Goal: Task Accomplishment & Management: Manage account settings

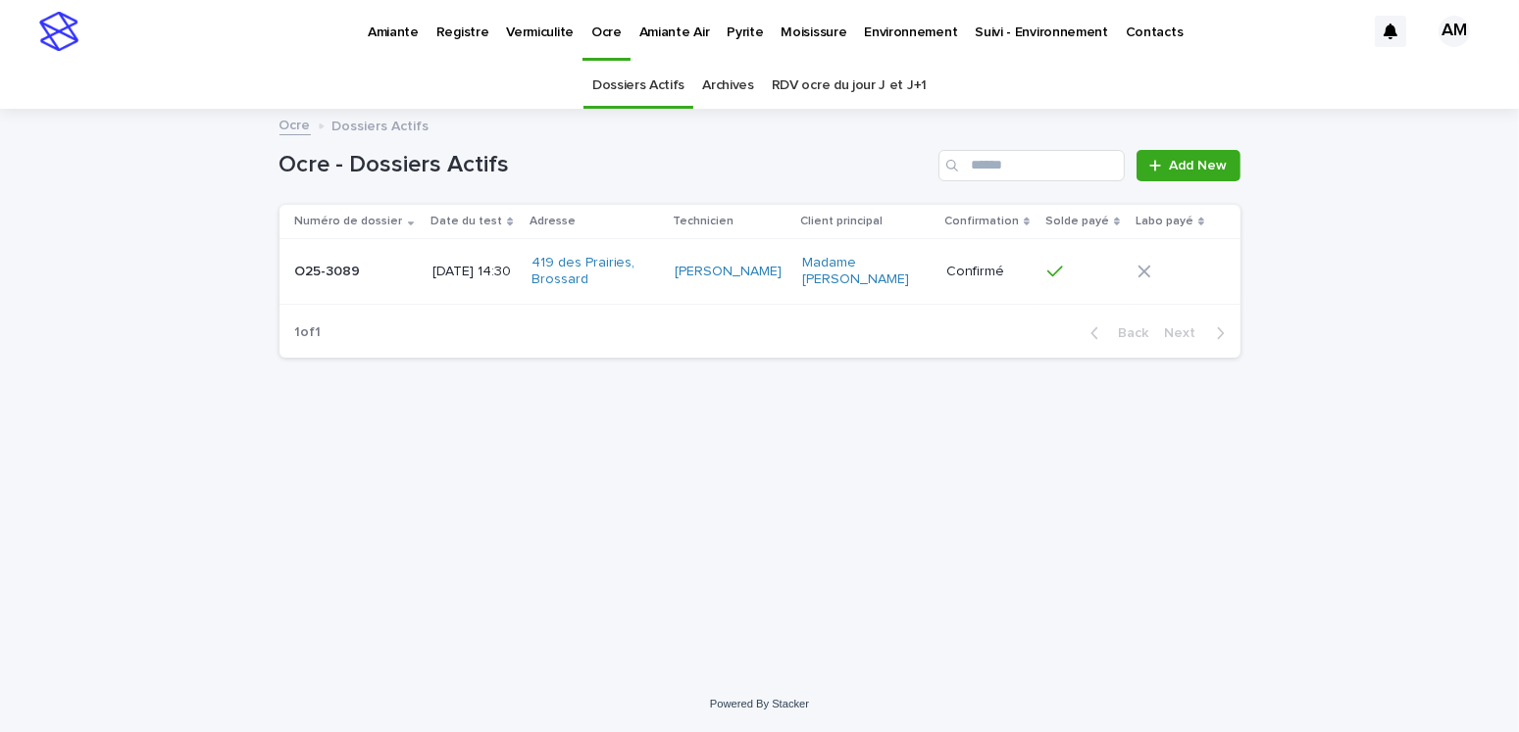
click at [535, 19] on p "Vermiculite" at bounding box center [540, 20] width 68 height 41
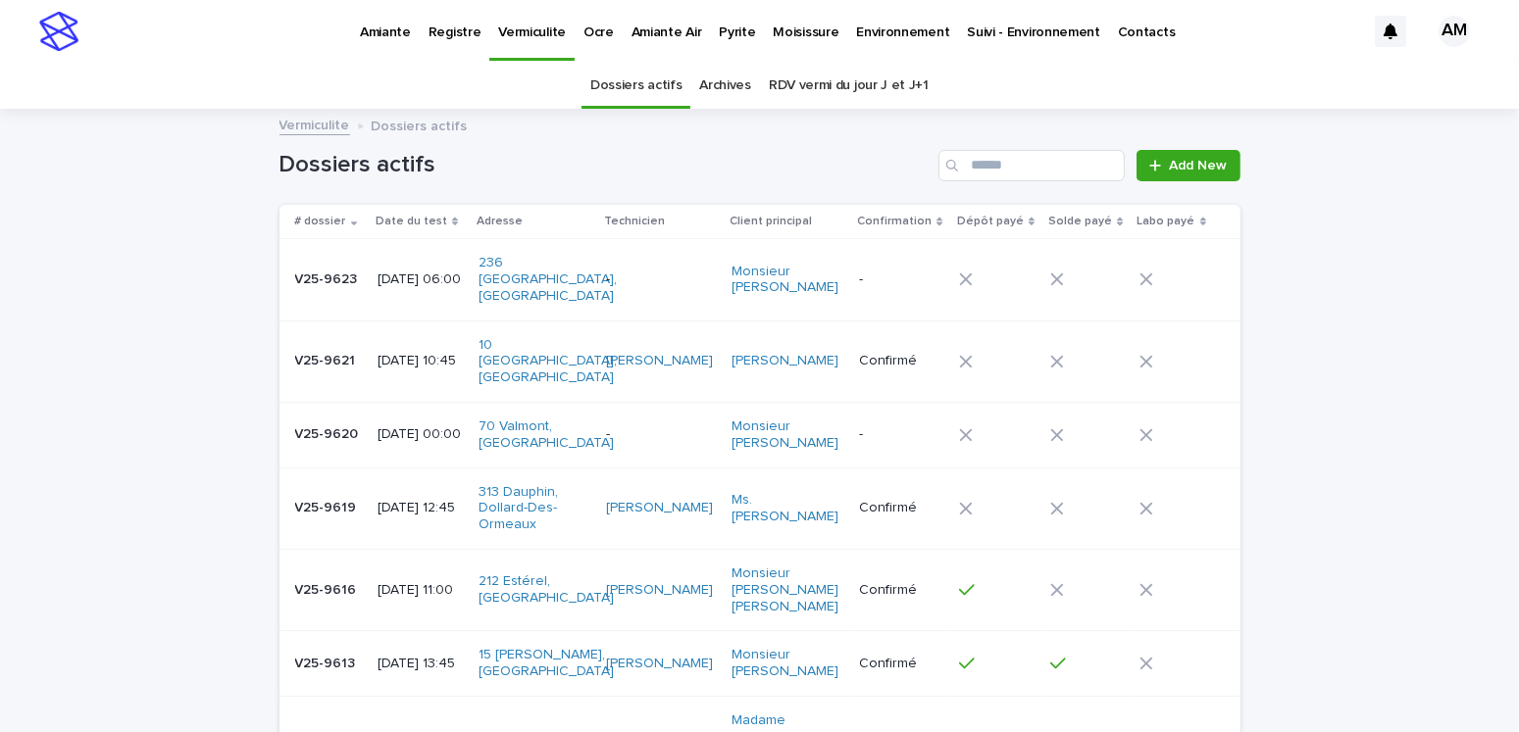
click at [445, 353] on p "[DATE] 10:45" at bounding box center [419, 361] width 85 height 17
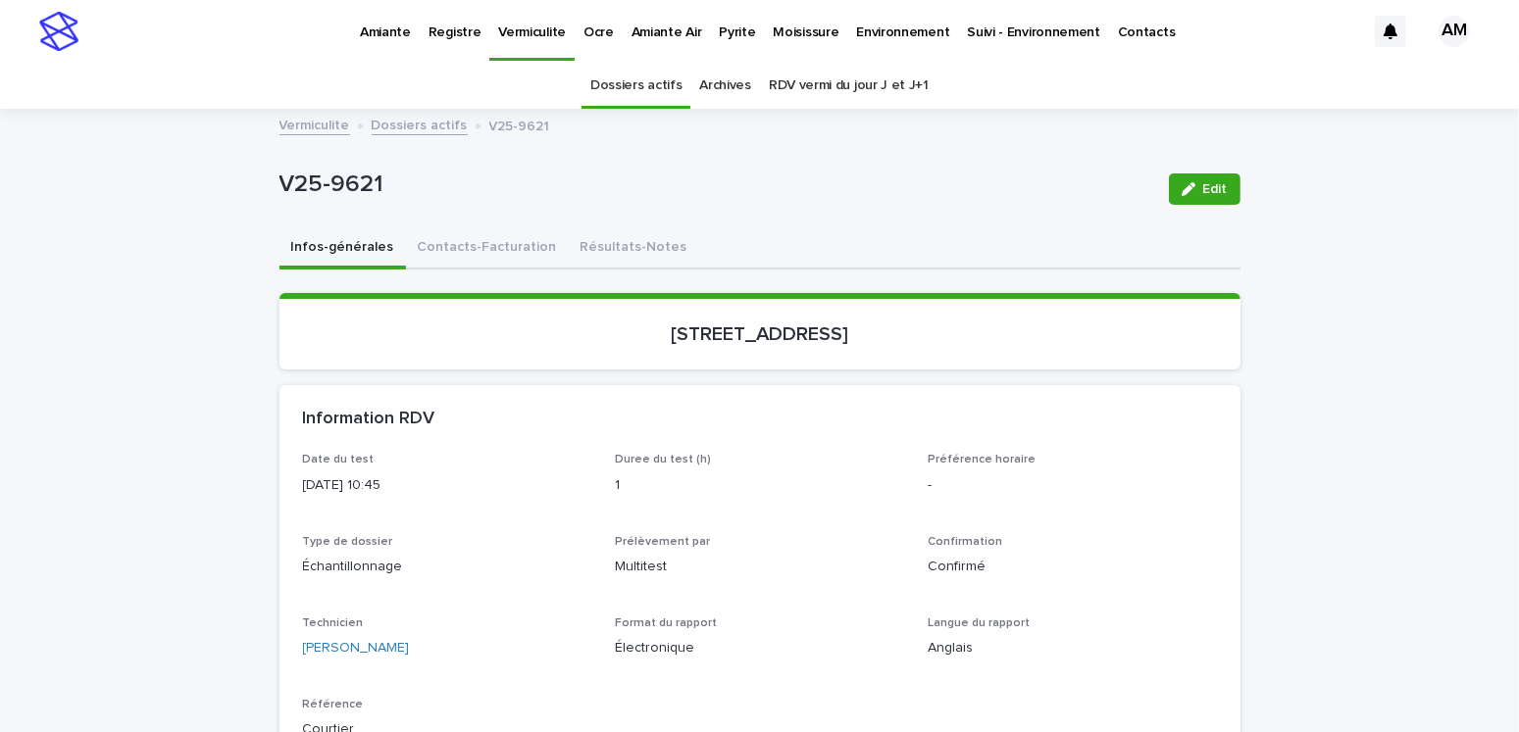
click at [460, 248] on button "Contacts-Facturation" at bounding box center [487, 248] width 163 height 41
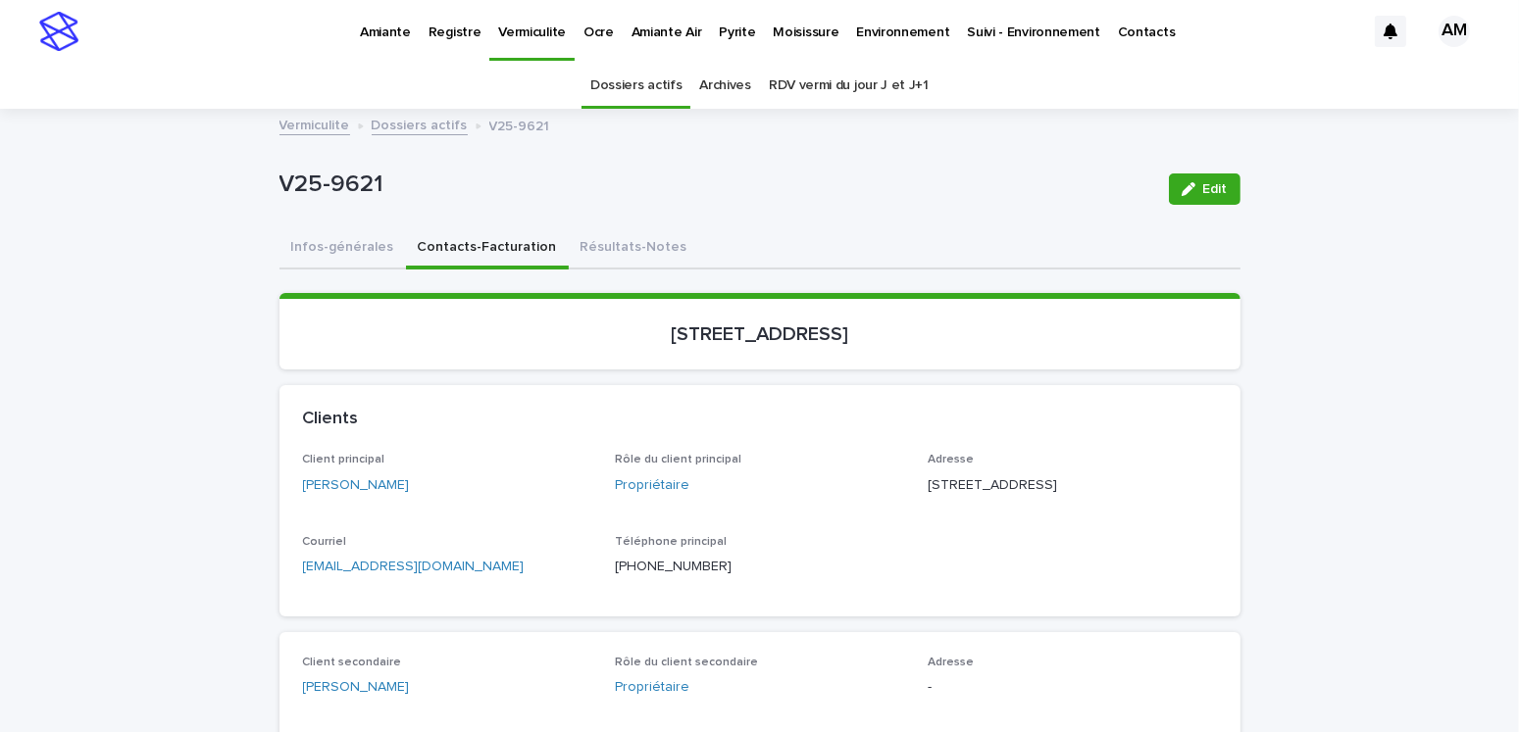
click at [719, 20] on p "Pyrite" at bounding box center [737, 20] width 36 height 41
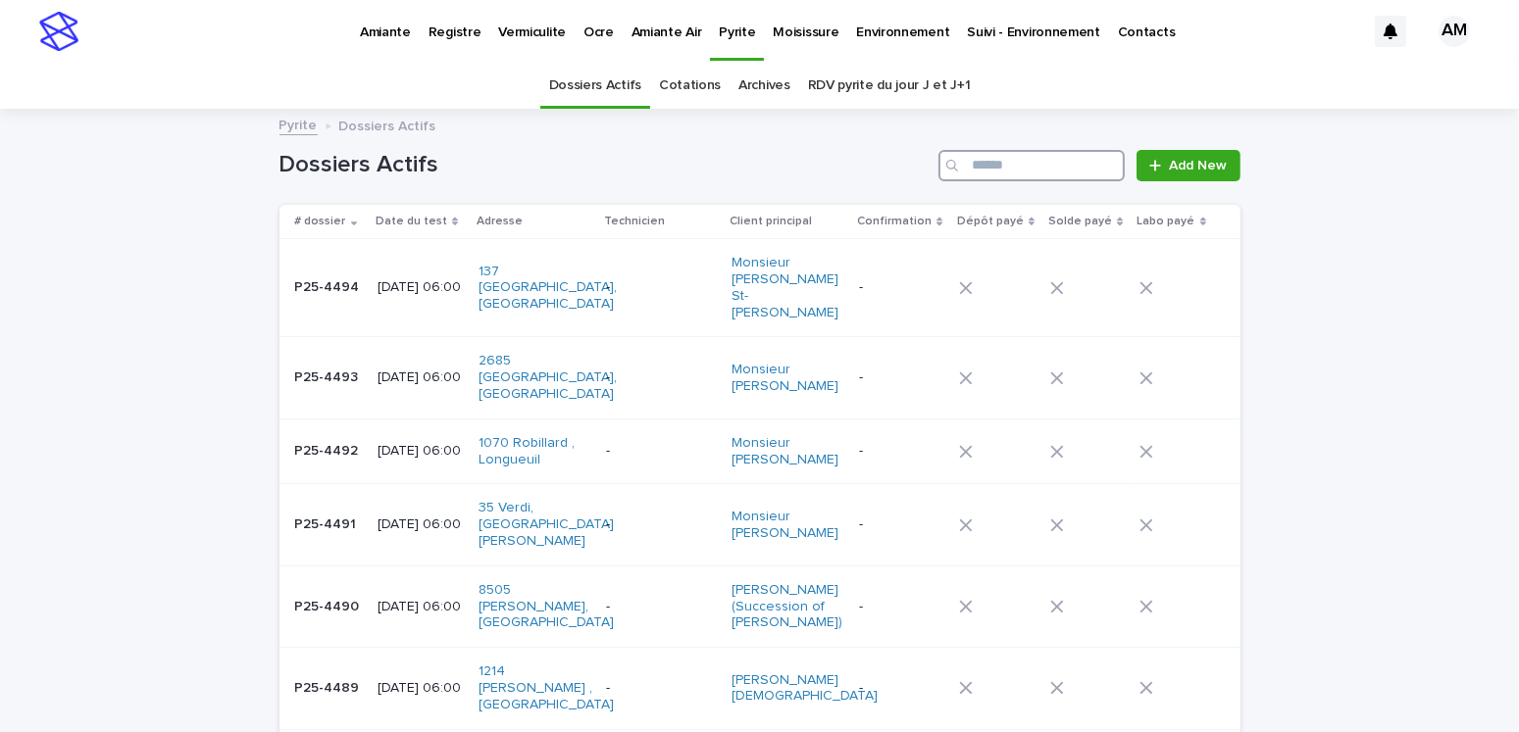
click at [991, 169] on input "Search" at bounding box center [1031, 165] width 186 height 31
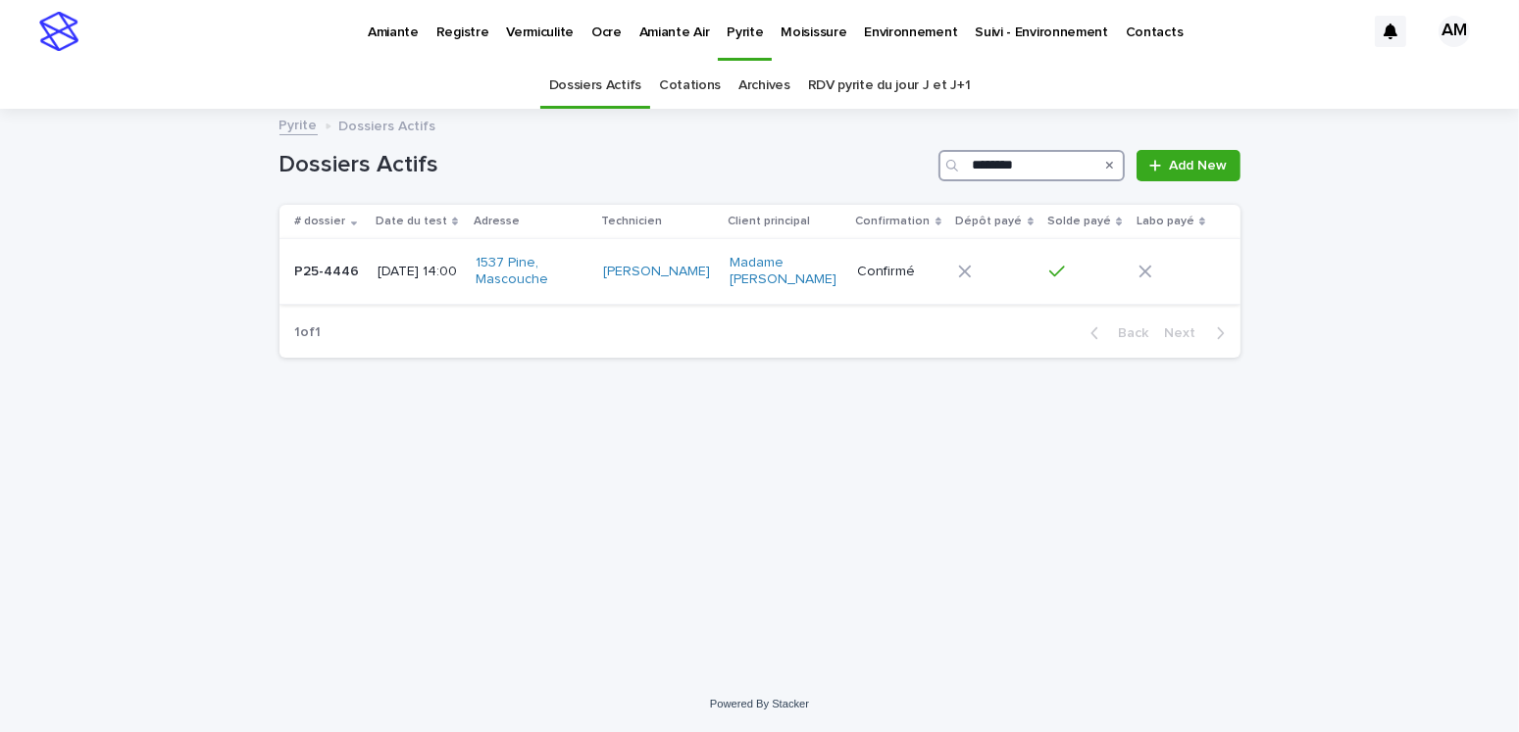
type input "********"
click at [337, 267] on p "P25-4446" at bounding box center [329, 270] width 69 height 21
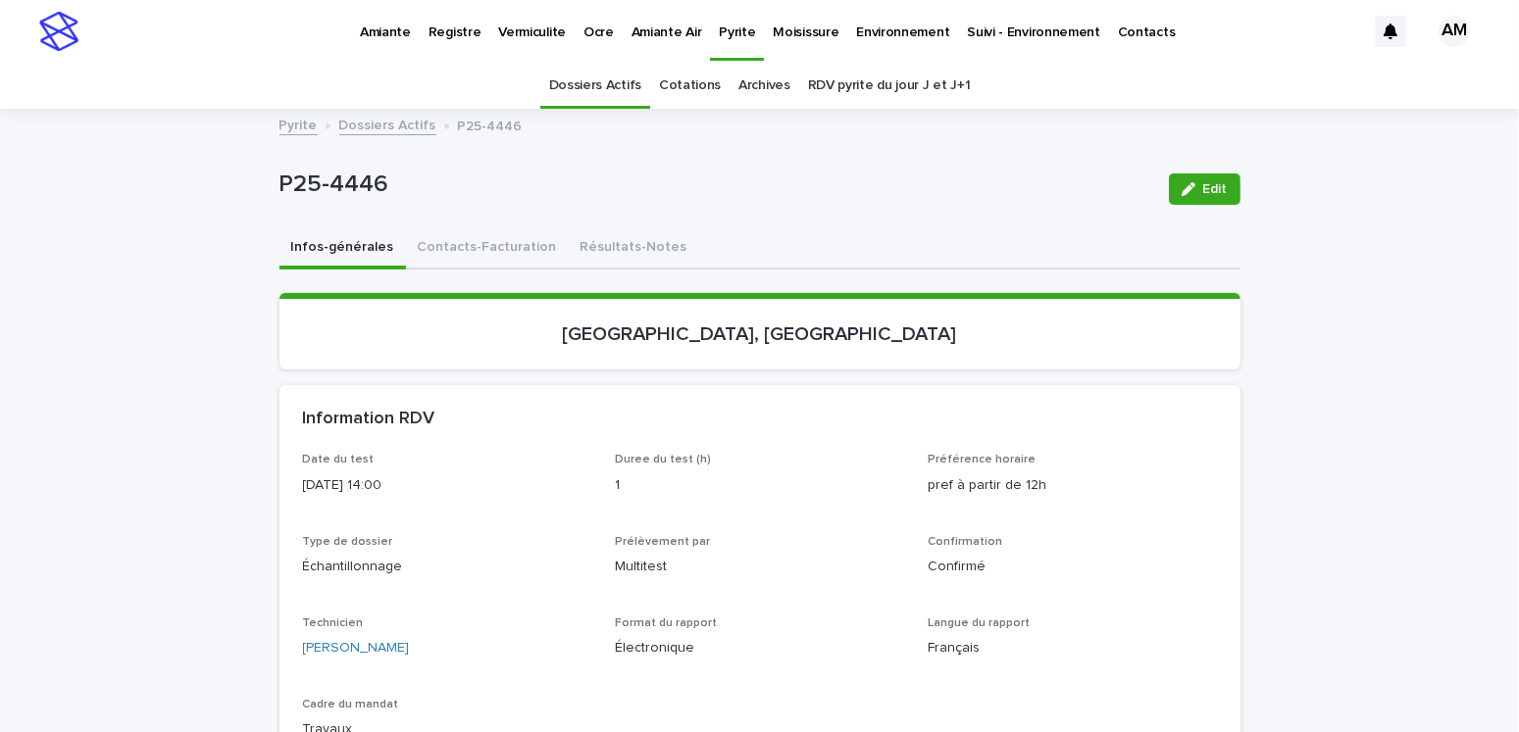
click at [544, 356] on section "[GEOGRAPHIC_DATA], [GEOGRAPHIC_DATA]" at bounding box center [759, 331] width 961 height 76
click at [434, 236] on button "Contacts-Facturation" at bounding box center [487, 248] width 163 height 41
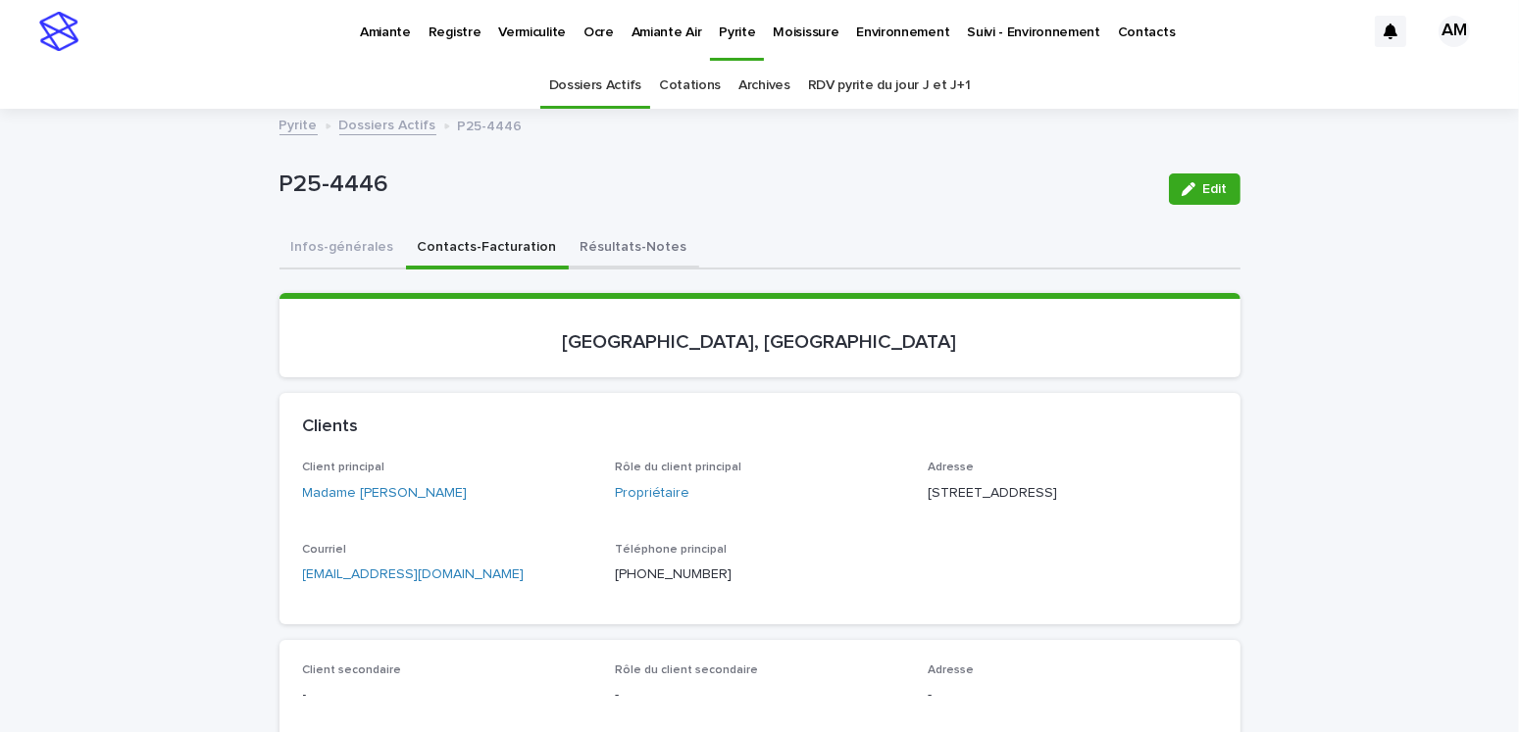
drag, startPoint x: 608, startPoint y: 249, endPoint x: 652, endPoint y: 241, distance: 44.8
click at [608, 249] on button "Résultats-Notes" at bounding box center [634, 248] width 130 height 41
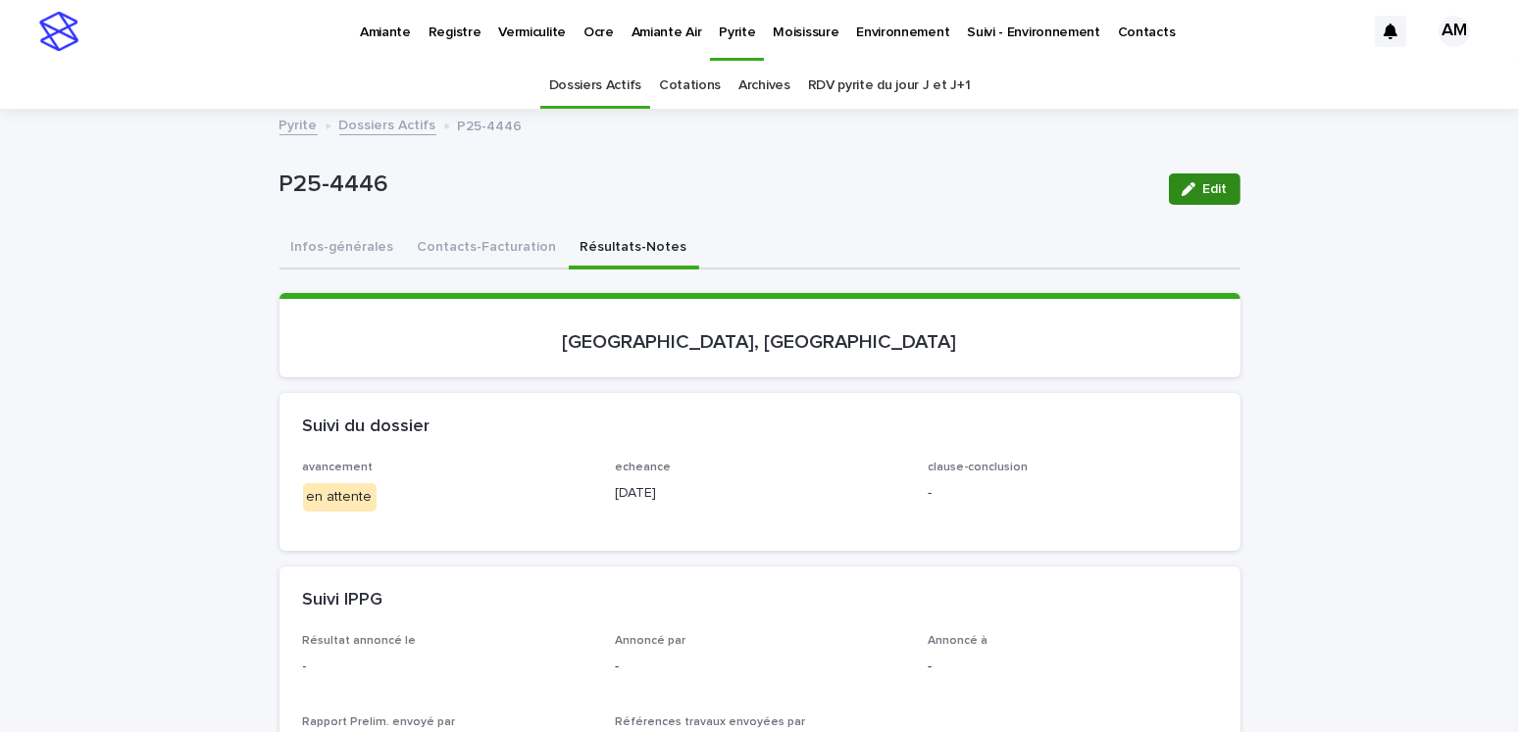
click at [1203, 192] on span "Edit" at bounding box center [1215, 189] width 25 height 14
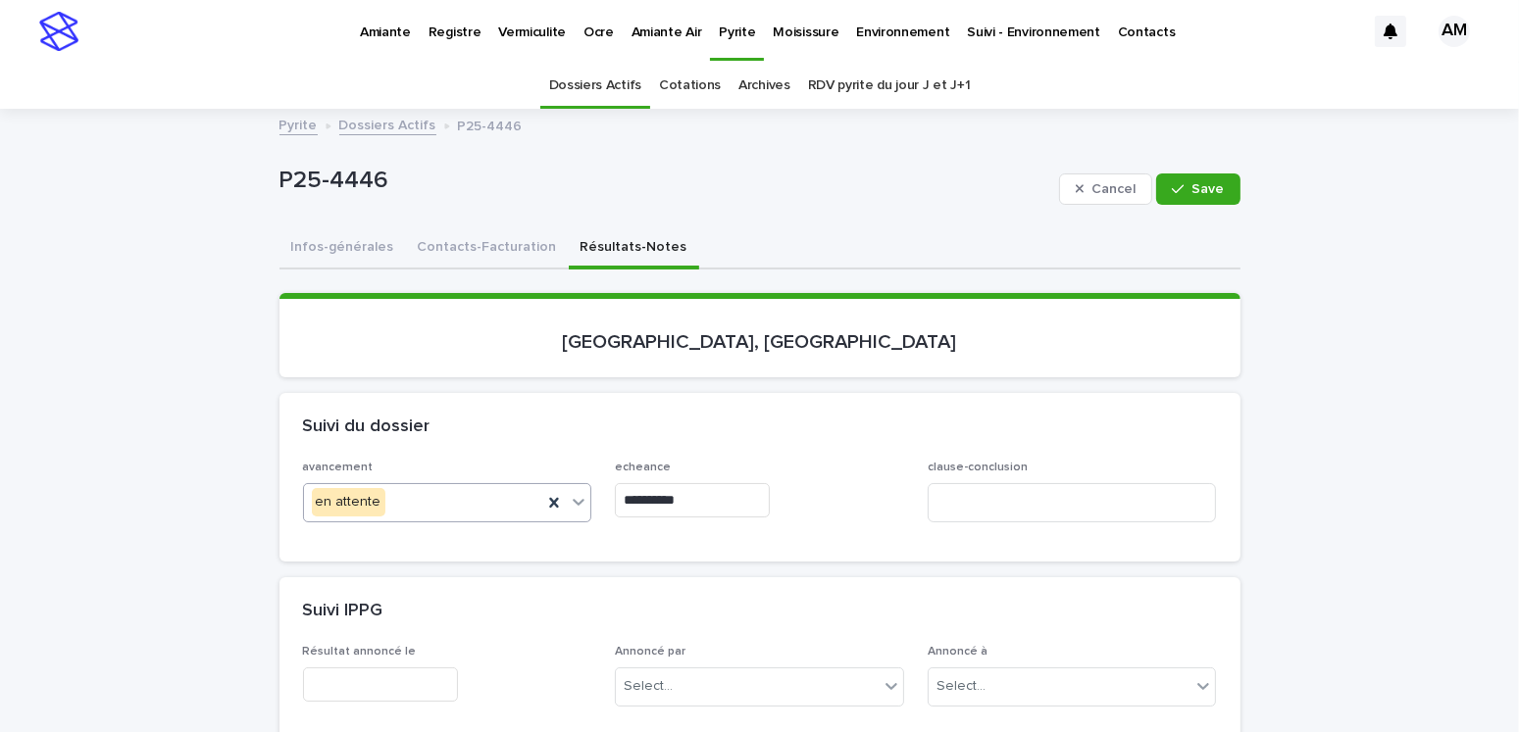
click at [414, 490] on div "en attente" at bounding box center [423, 502] width 239 height 32
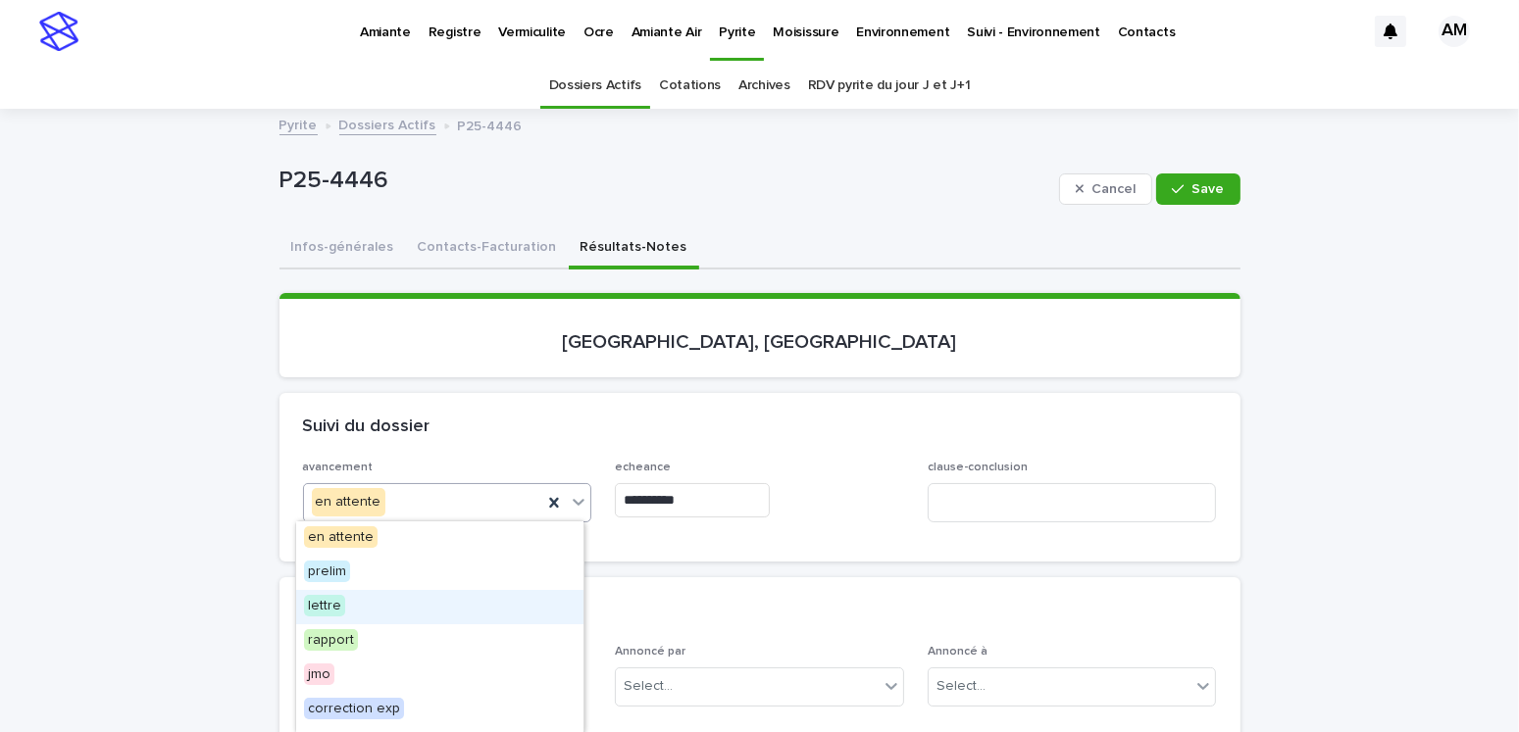
click at [336, 605] on span "lettre" at bounding box center [324, 606] width 41 height 22
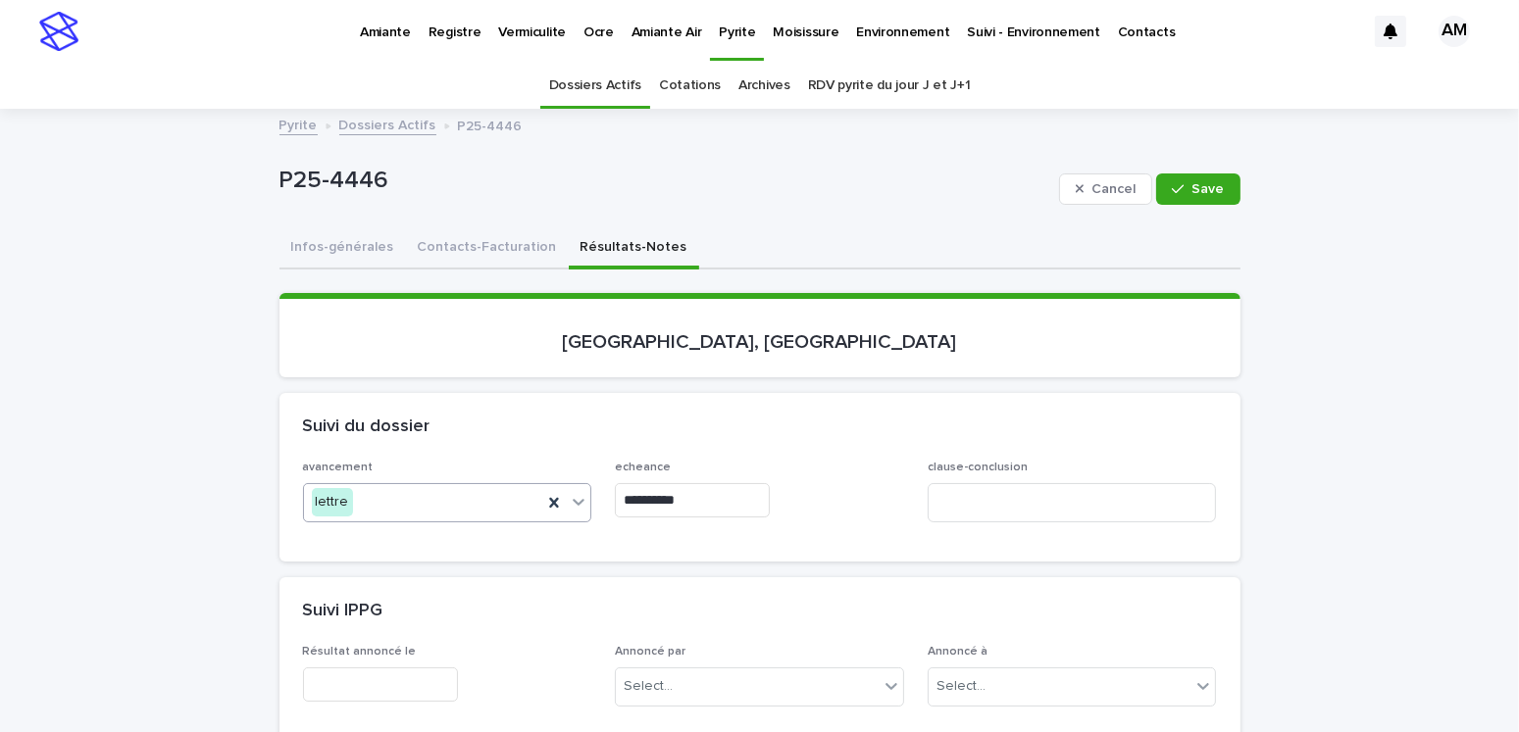
click at [672, 497] on input "**********" at bounding box center [692, 500] width 155 height 34
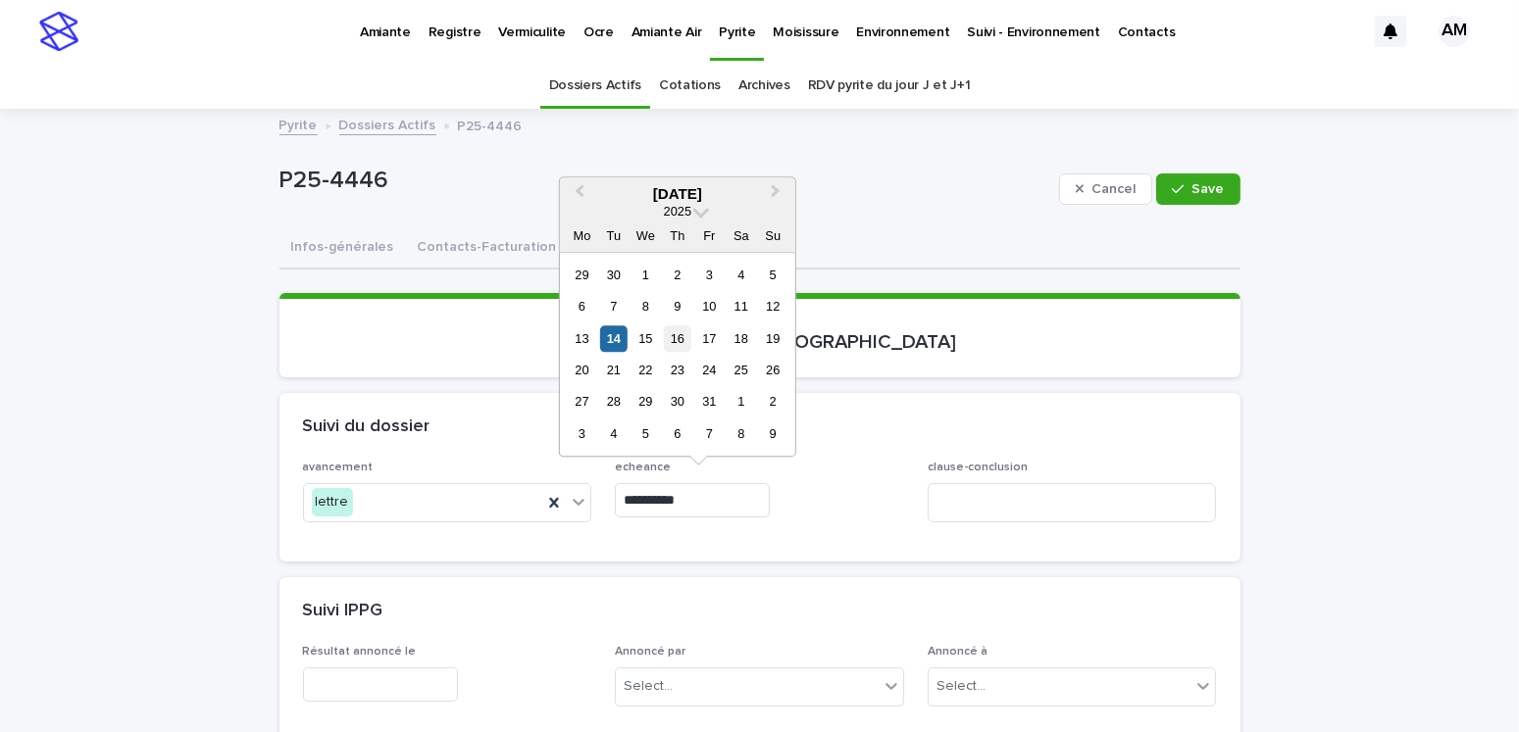
click at [672, 339] on div "16" at bounding box center [677, 338] width 26 height 26
click at [672, 339] on p "[GEOGRAPHIC_DATA], [GEOGRAPHIC_DATA]" at bounding box center [760, 342] width 914 height 24
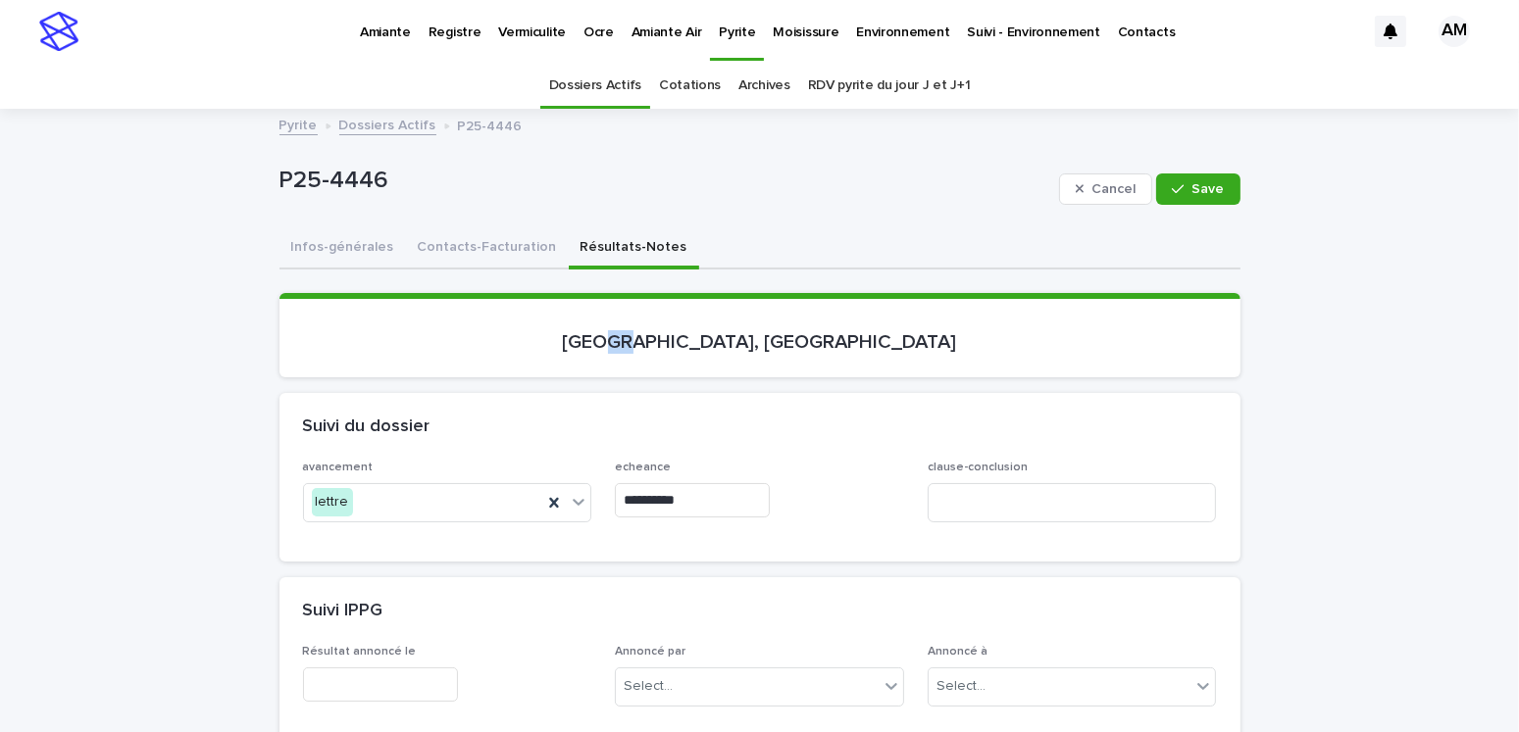
type input "**********"
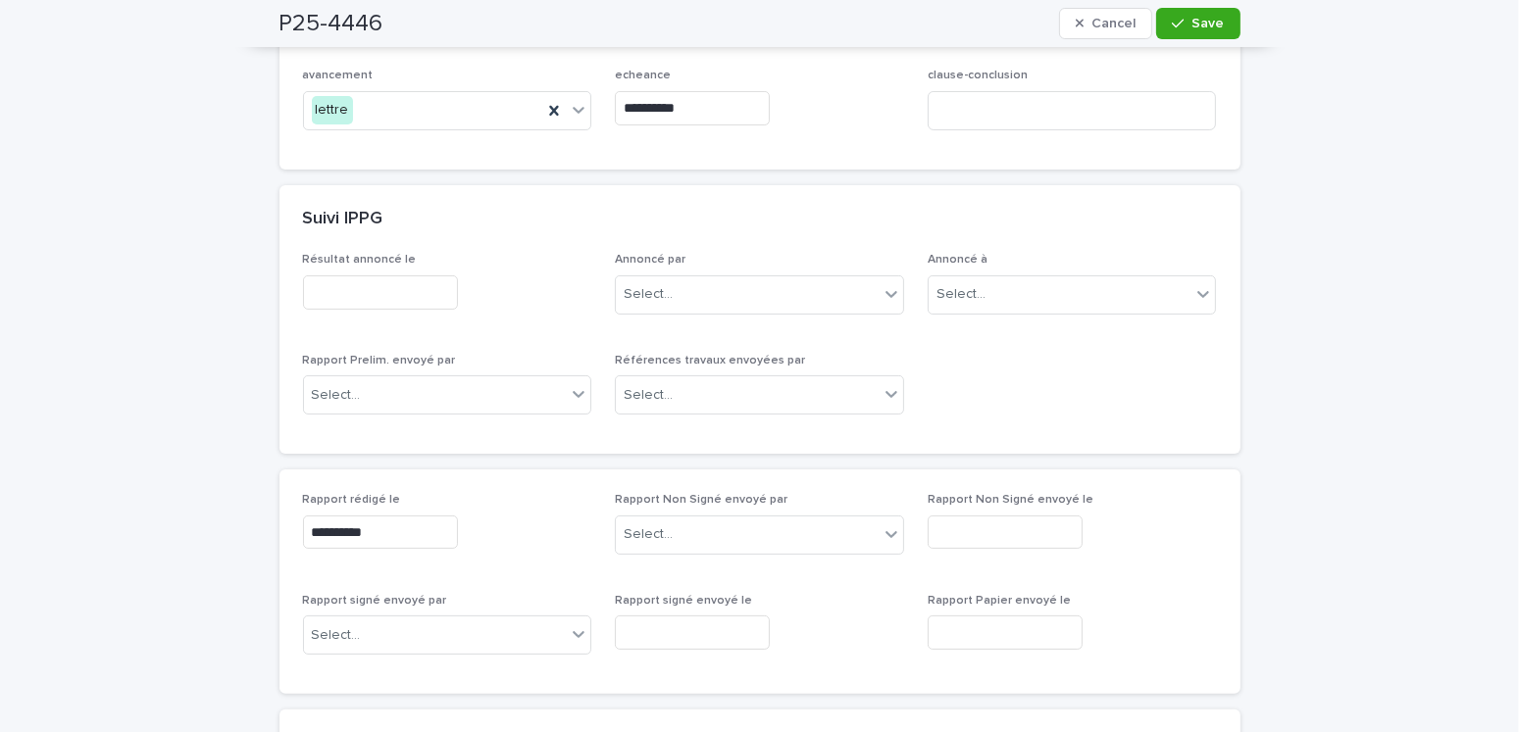
click at [348, 286] on input "text" at bounding box center [380, 292] width 155 height 34
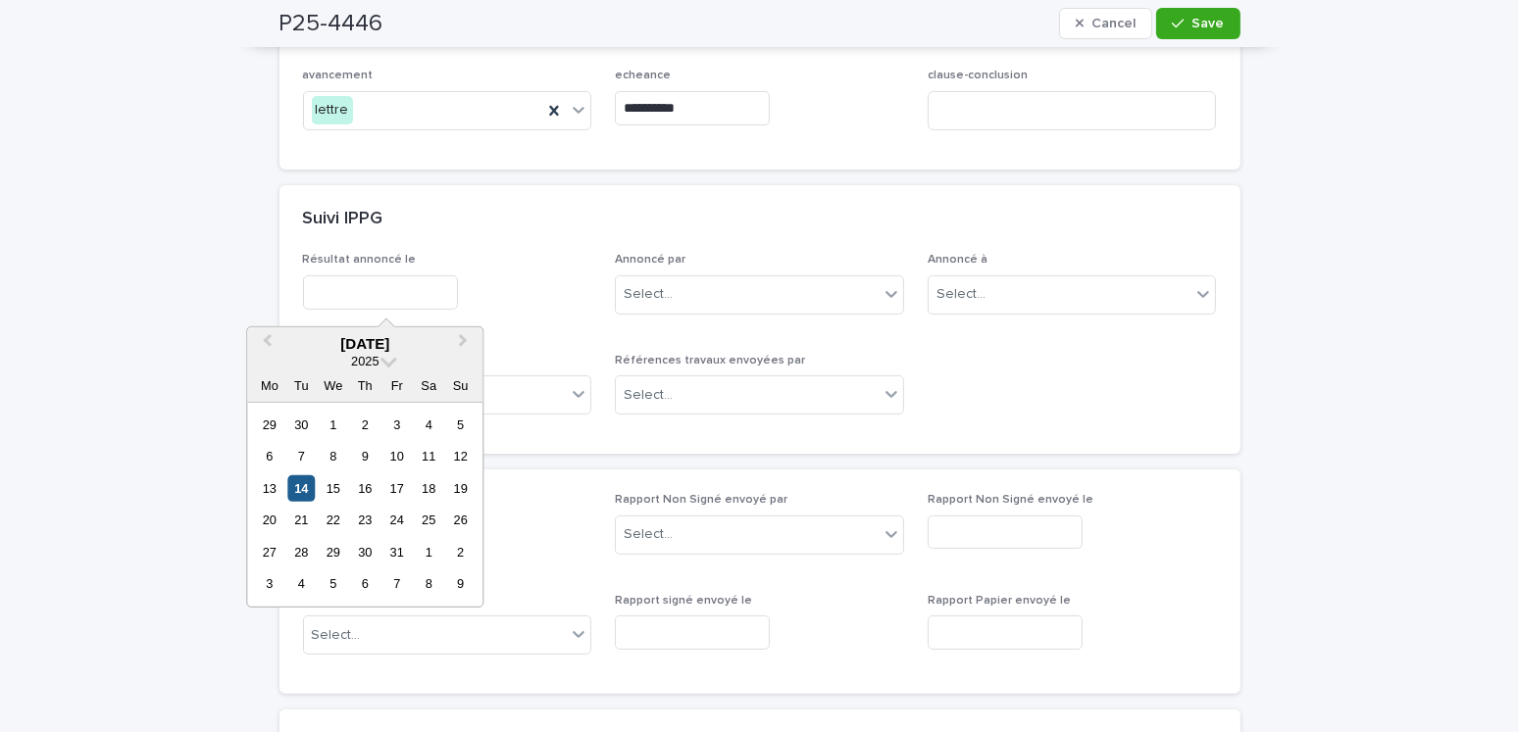
click at [305, 494] on div "14" at bounding box center [301, 488] width 26 height 26
type input "**********"
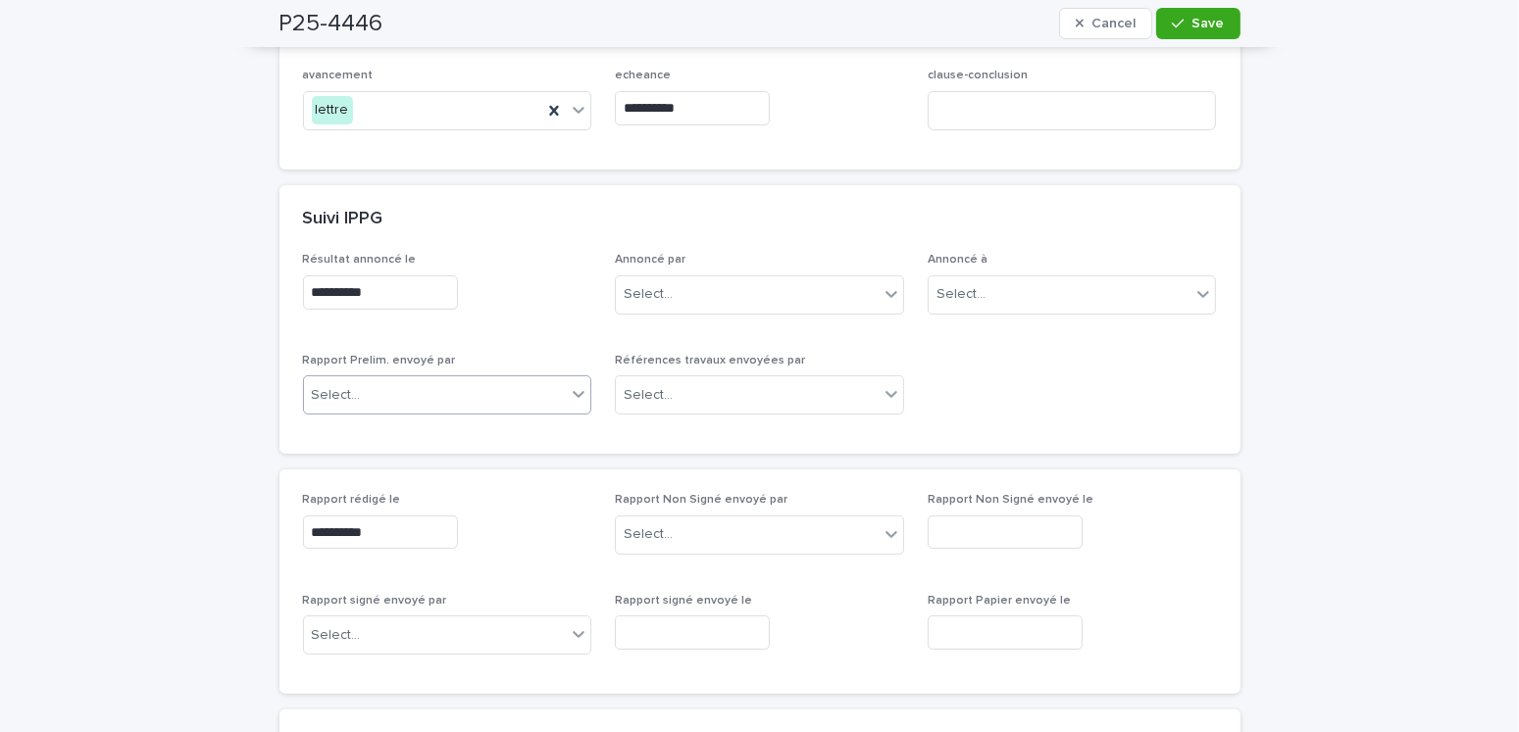
click at [363, 394] on div "Select..." at bounding box center [435, 395] width 263 height 32
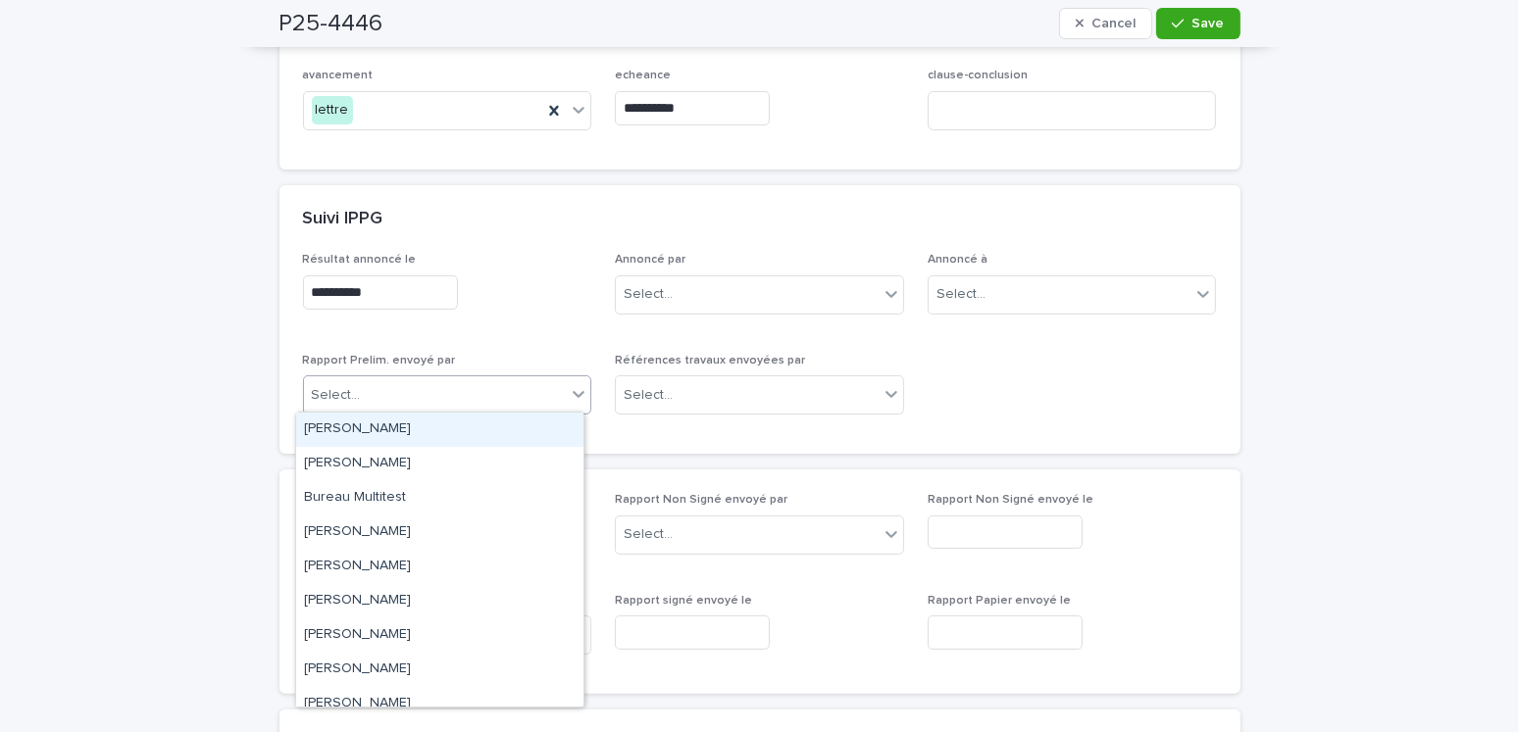
click at [372, 435] on div "[PERSON_NAME]" at bounding box center [439, 430] width 287 height 34
click at [372, 435] on div "**********" at bounding box center [759, 353] width 961 height 201
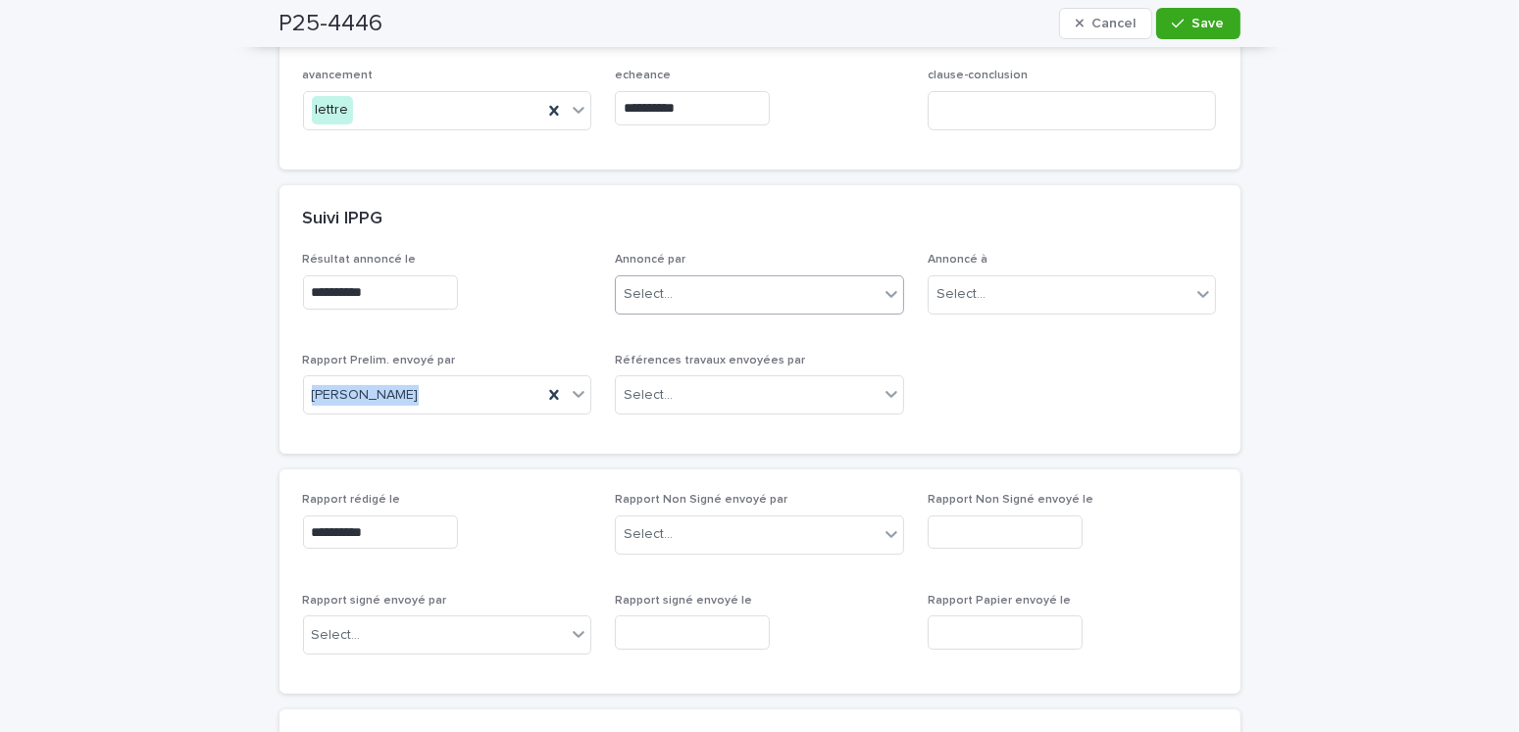
click at [658, 297] on div "Select..." at bounding box center [647, 294] width 49 height 21
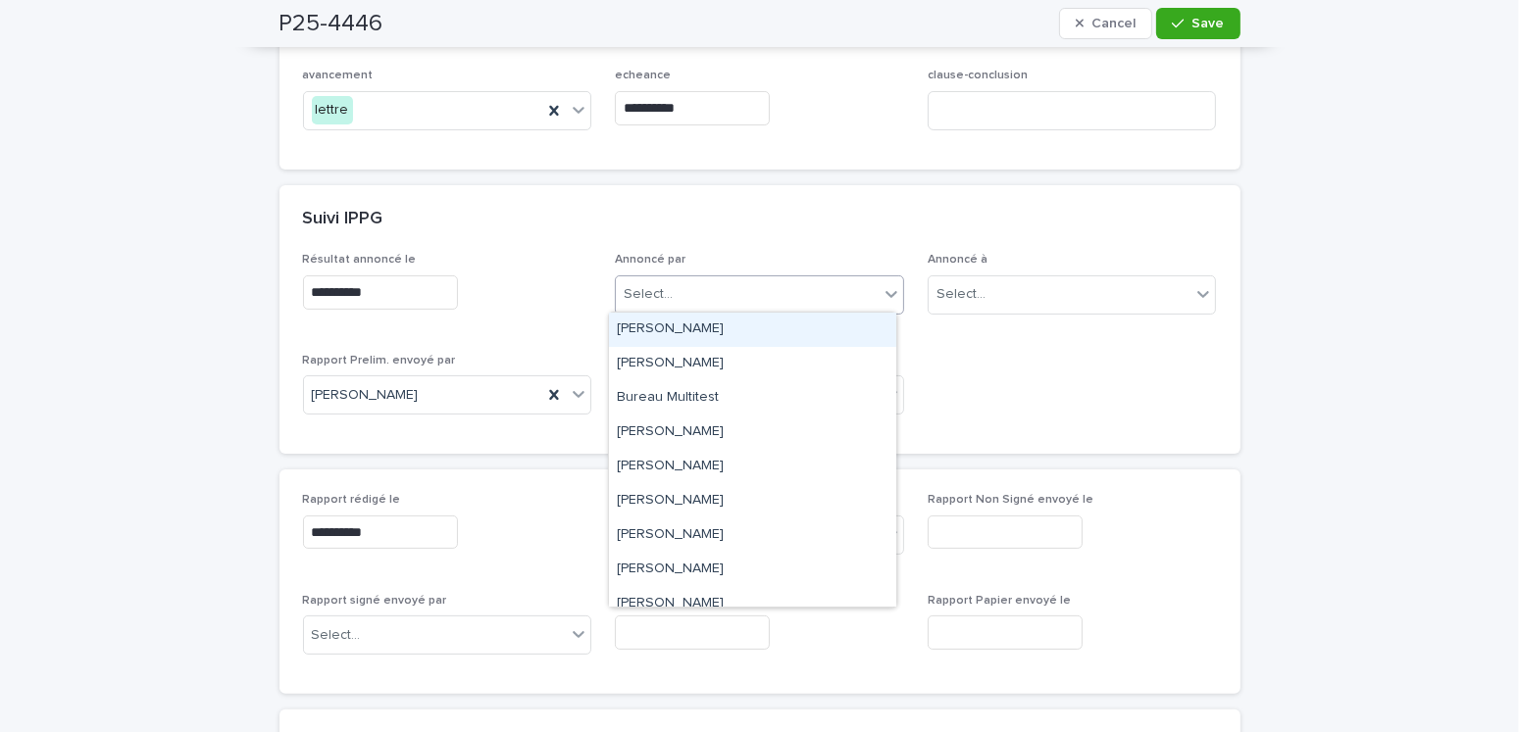
click at [656, 328] on div "[PERSON_NAME]" at bounding box center [752, 330] width 287 height 34
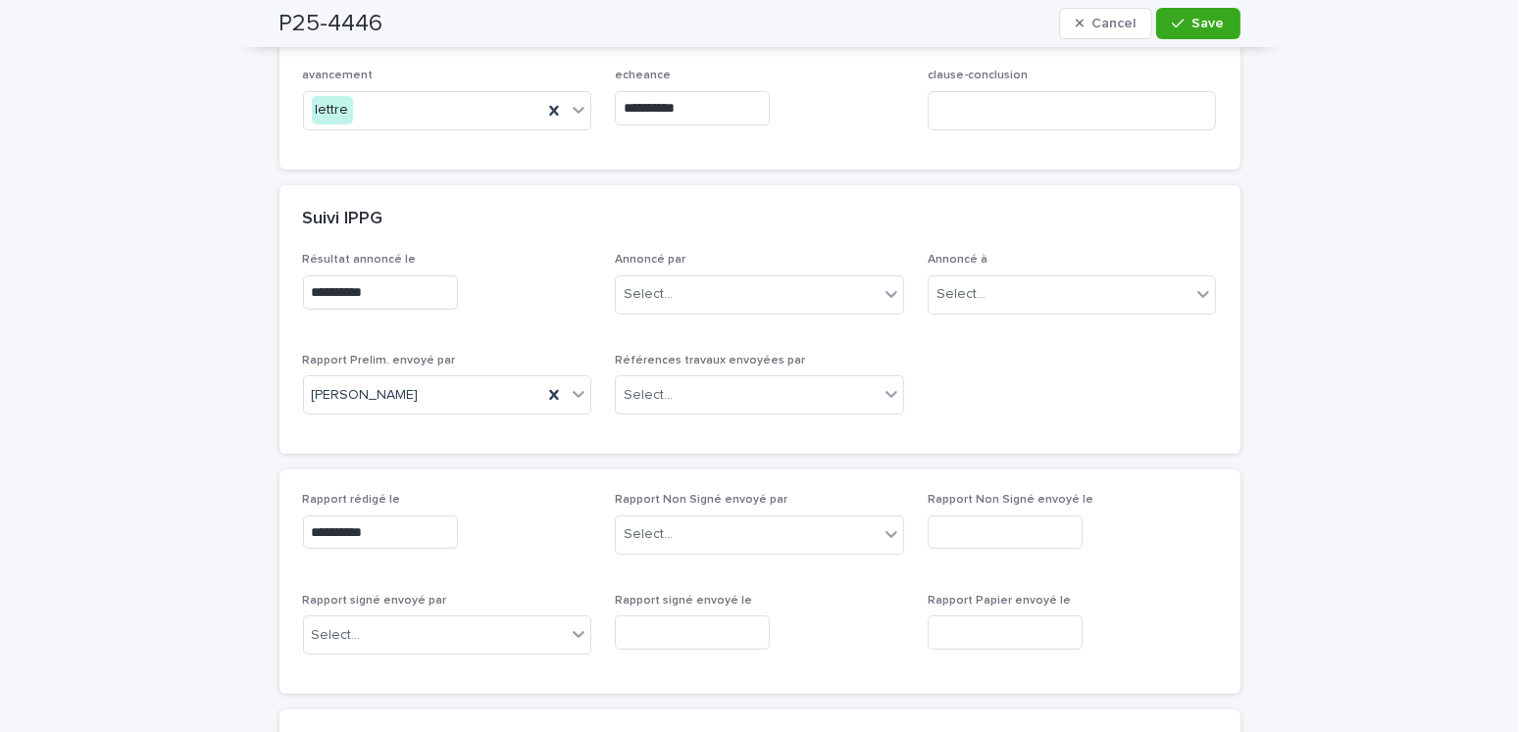
click at [656, 328] on div "**********" at bounding box center [760, 341] width 914 height 177
click at [951, 281] on div "Select..." at bounding box center [1059, 294] width 263 height 32
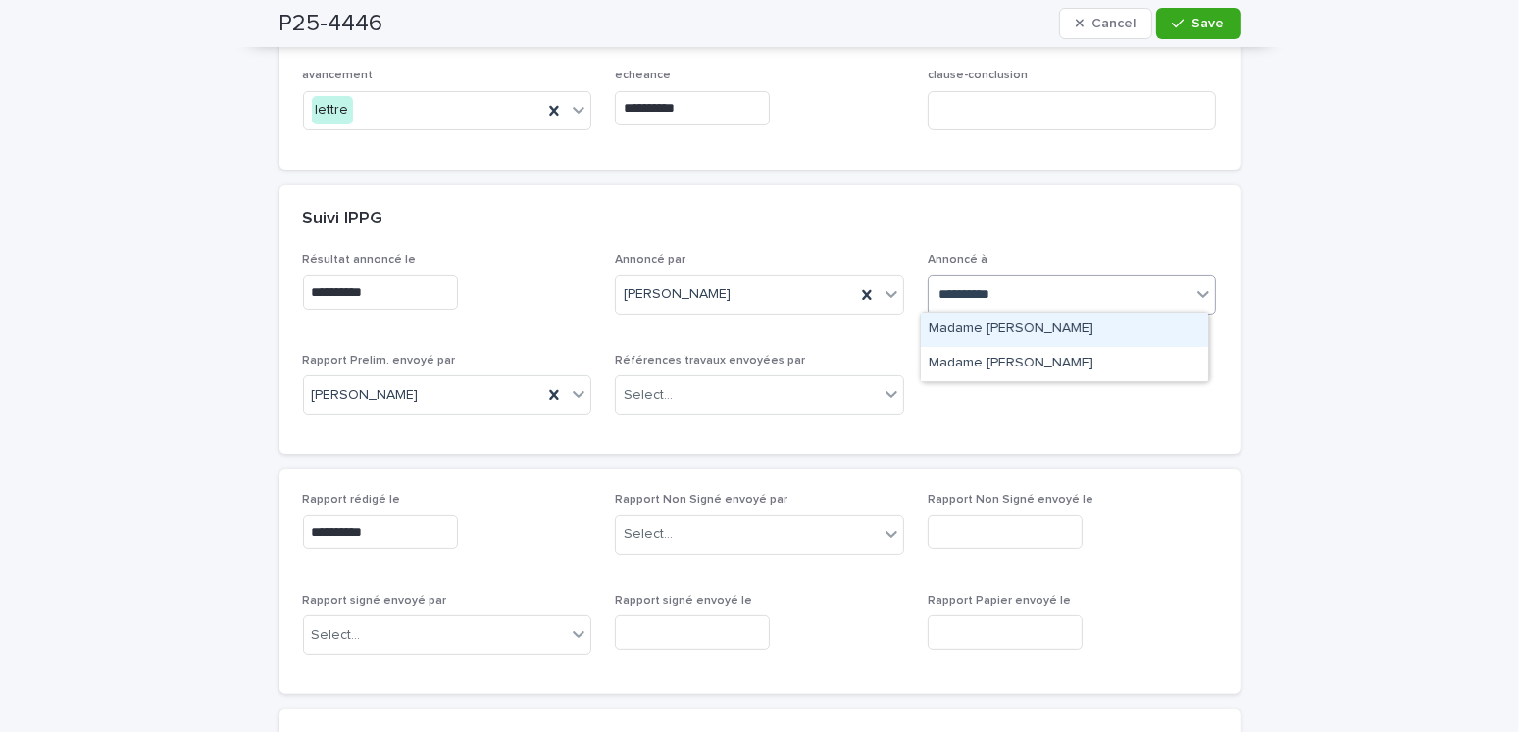
type input "**********"
click at [951, 324] on div "Madame [PERSON_NAME]" at bounding box center [1064, 330] width 287 height 34
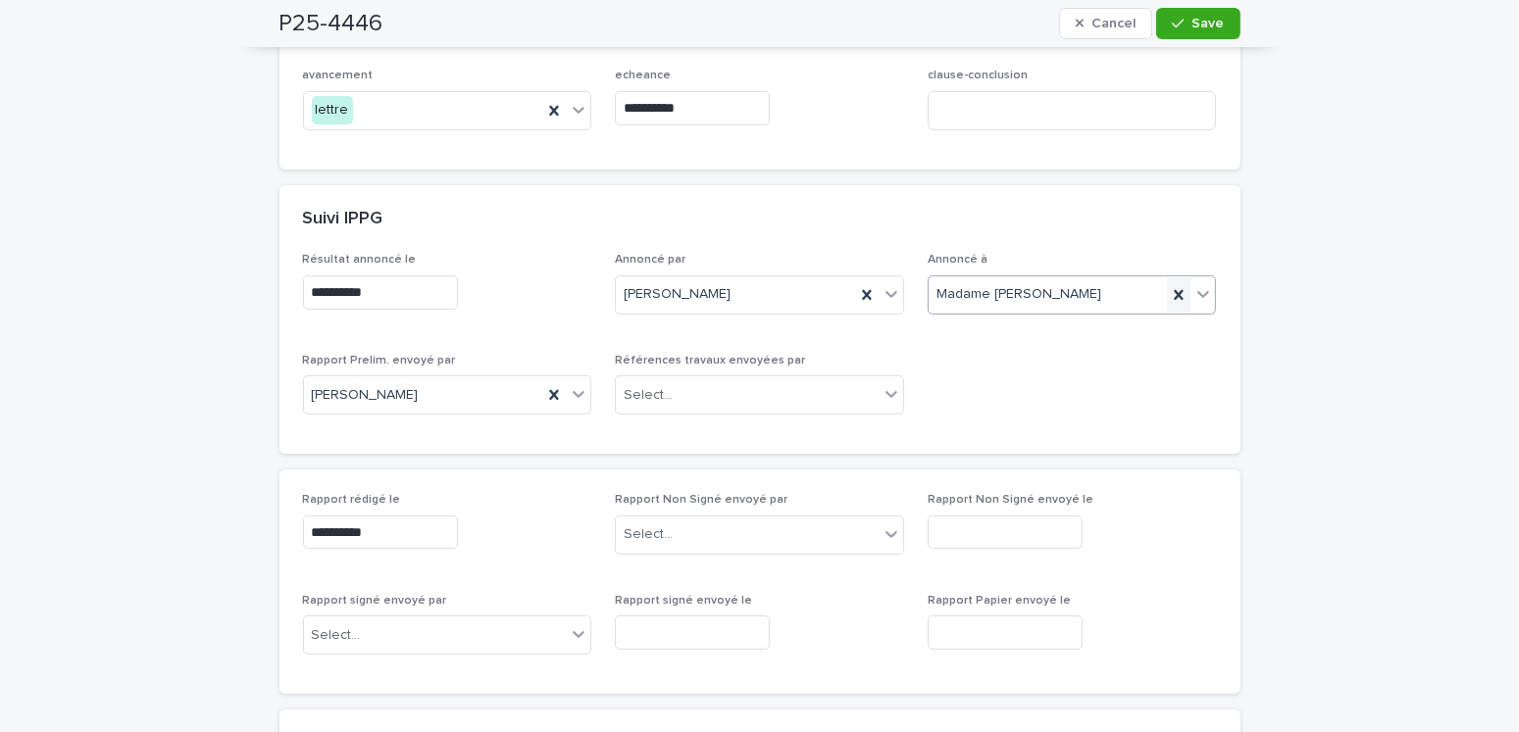
click at [1169, 290] on icon at bounding box center [1179, 295] width 20 height 20
type input "****"
click at [961, 327] on div "LMBV" at bounding box center [1064, 330] width 287 height 34
click at [1211, 18] on span "Save" at bounding box center [1208, 24] width 32 height 14
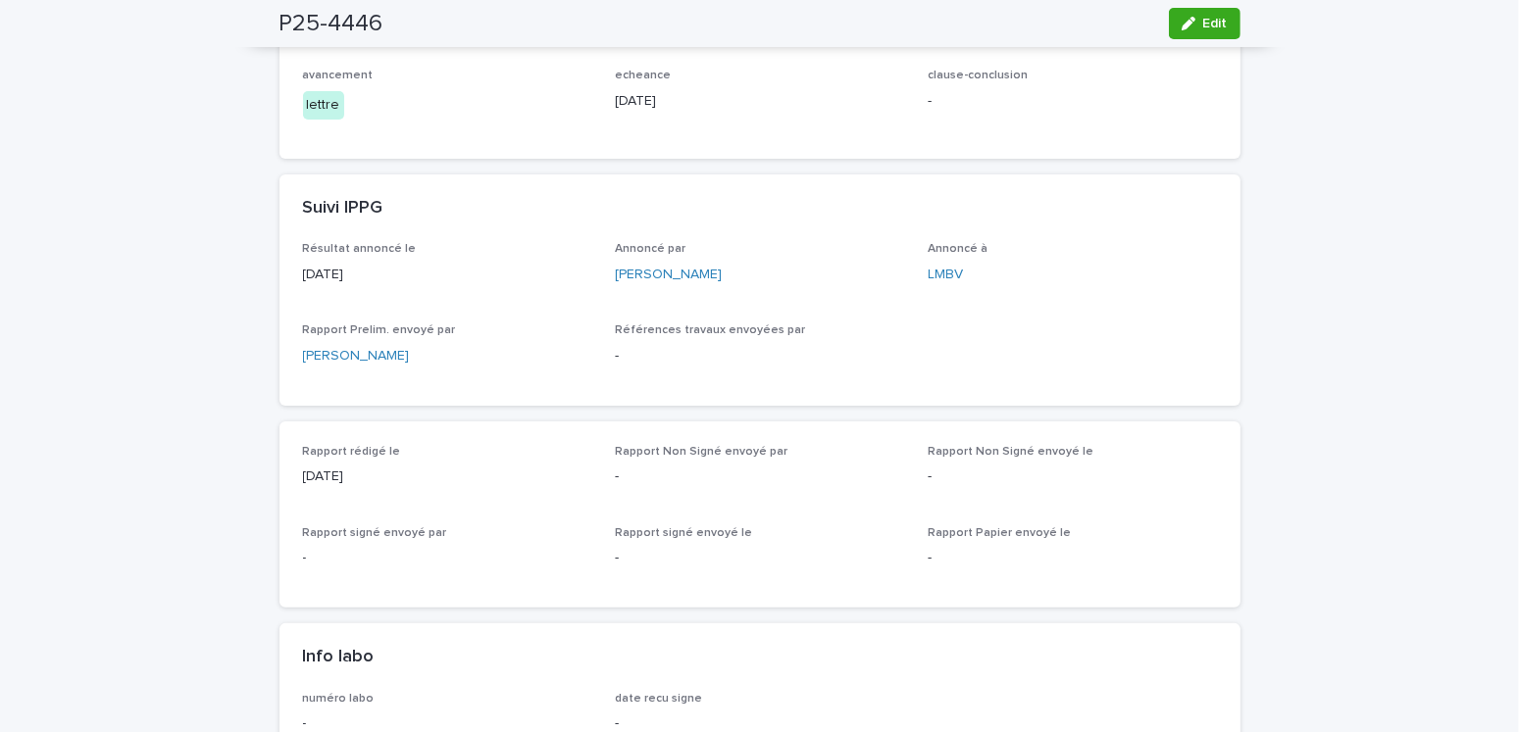
scroll to position [0, 0]
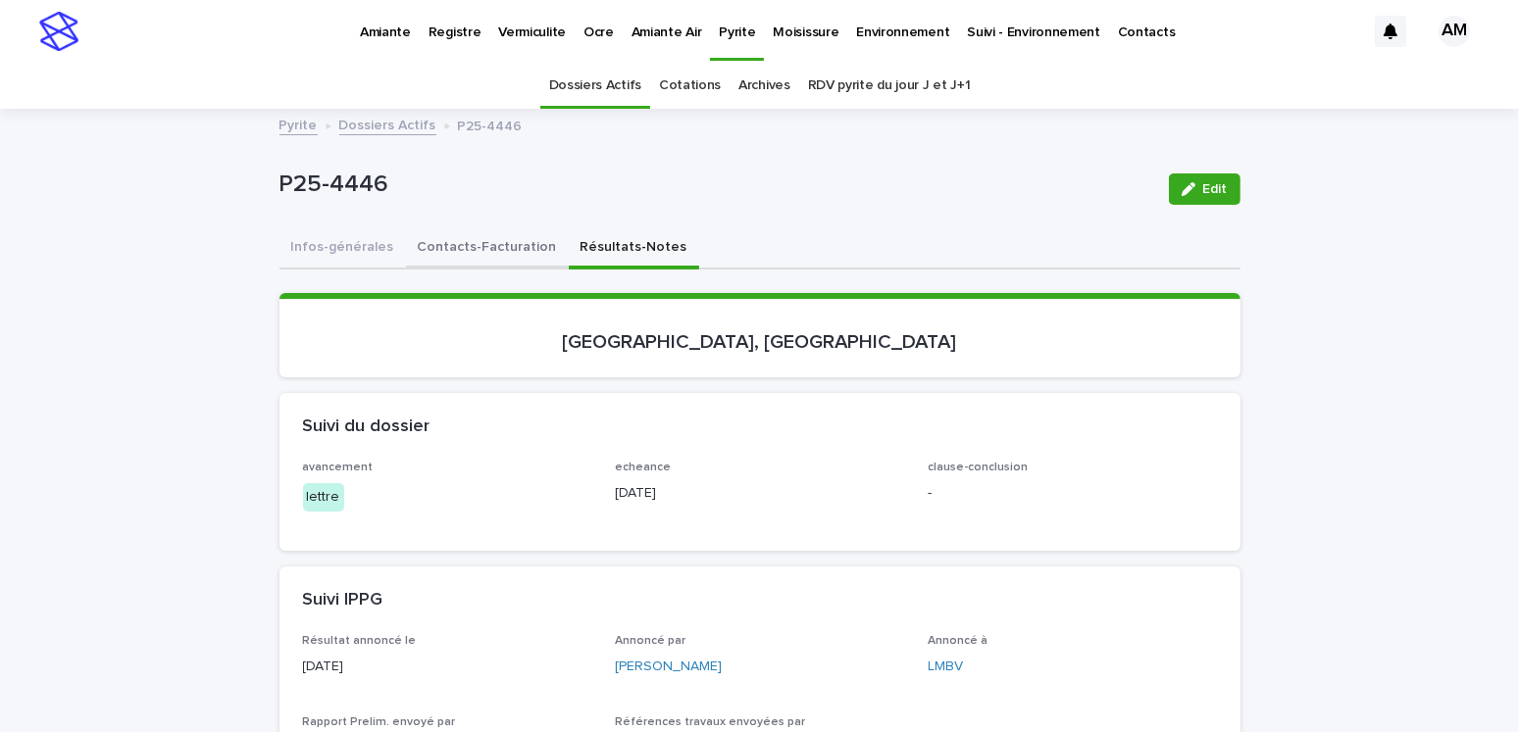
click at [469, 242] on button "Contacts-Facturation" at bounding box center [487, 248] width 163 height 41
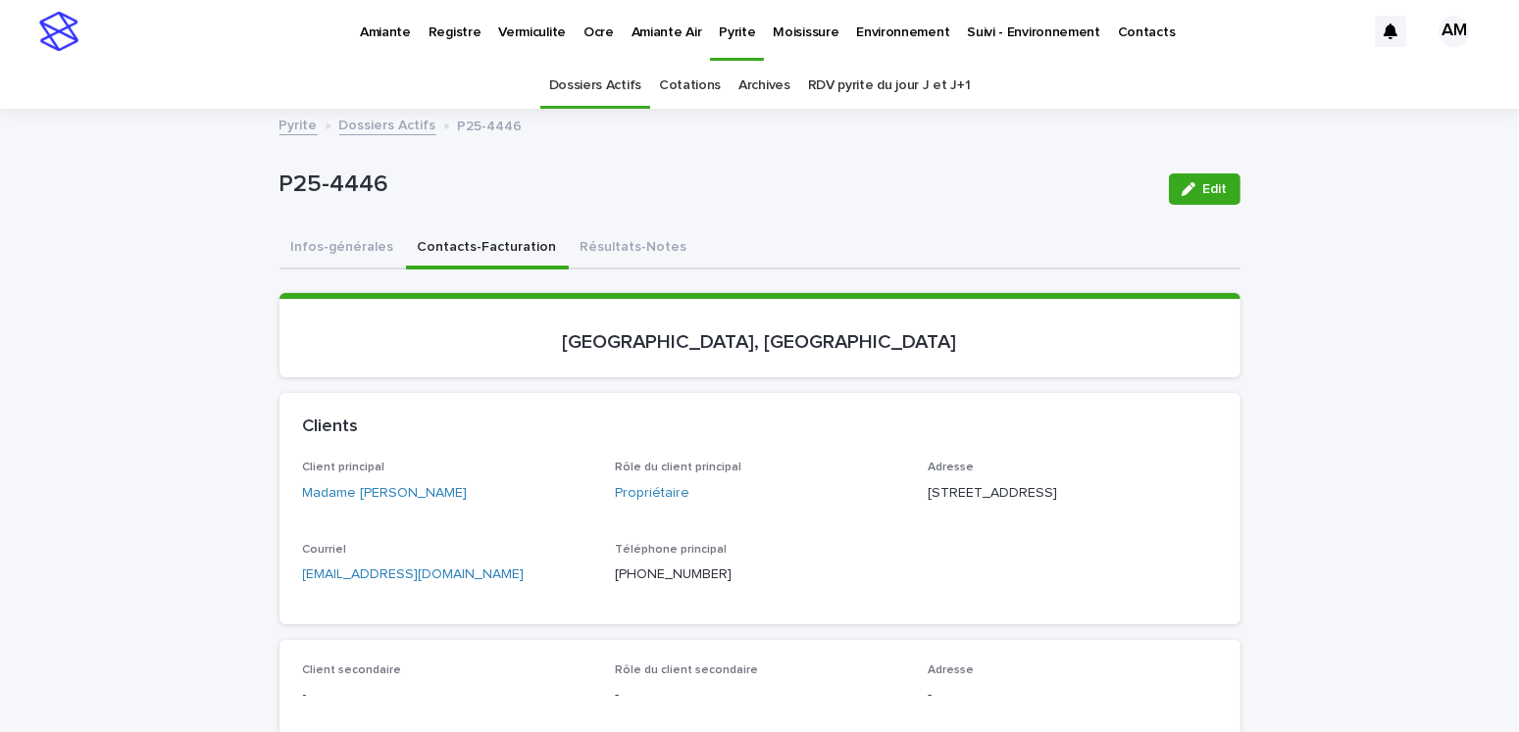
click at [598, 241] on button "Résultats-Notes" at bounding box center [634, 248] width 130 height 41
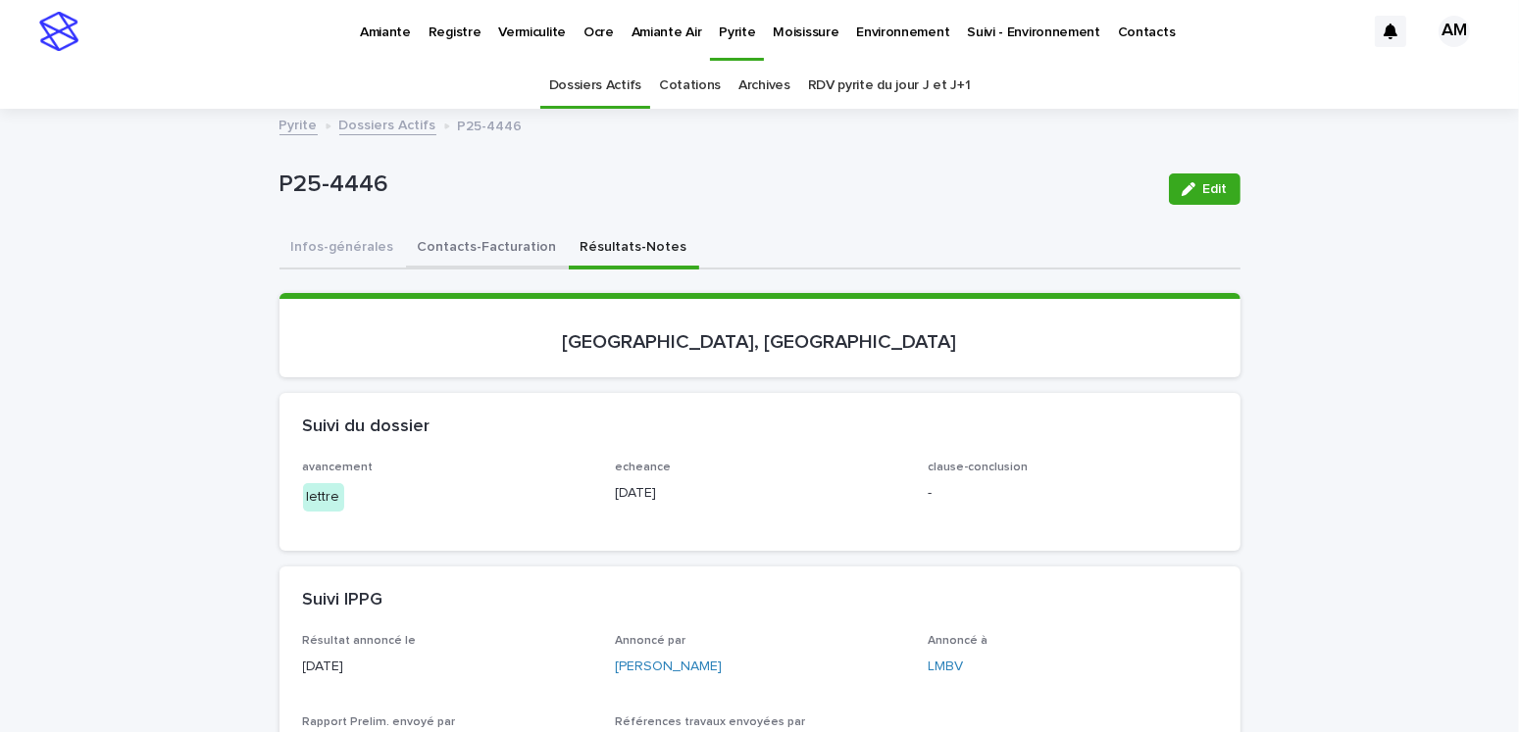
drag, startPoint x: 428, startPoint y: 239, endPoint x: 466, endPoint y: 269, distance: 47.5
click at [429, 240] on button "Contacts-Facturation" at bounding box center [487, 248] width 163 height 41
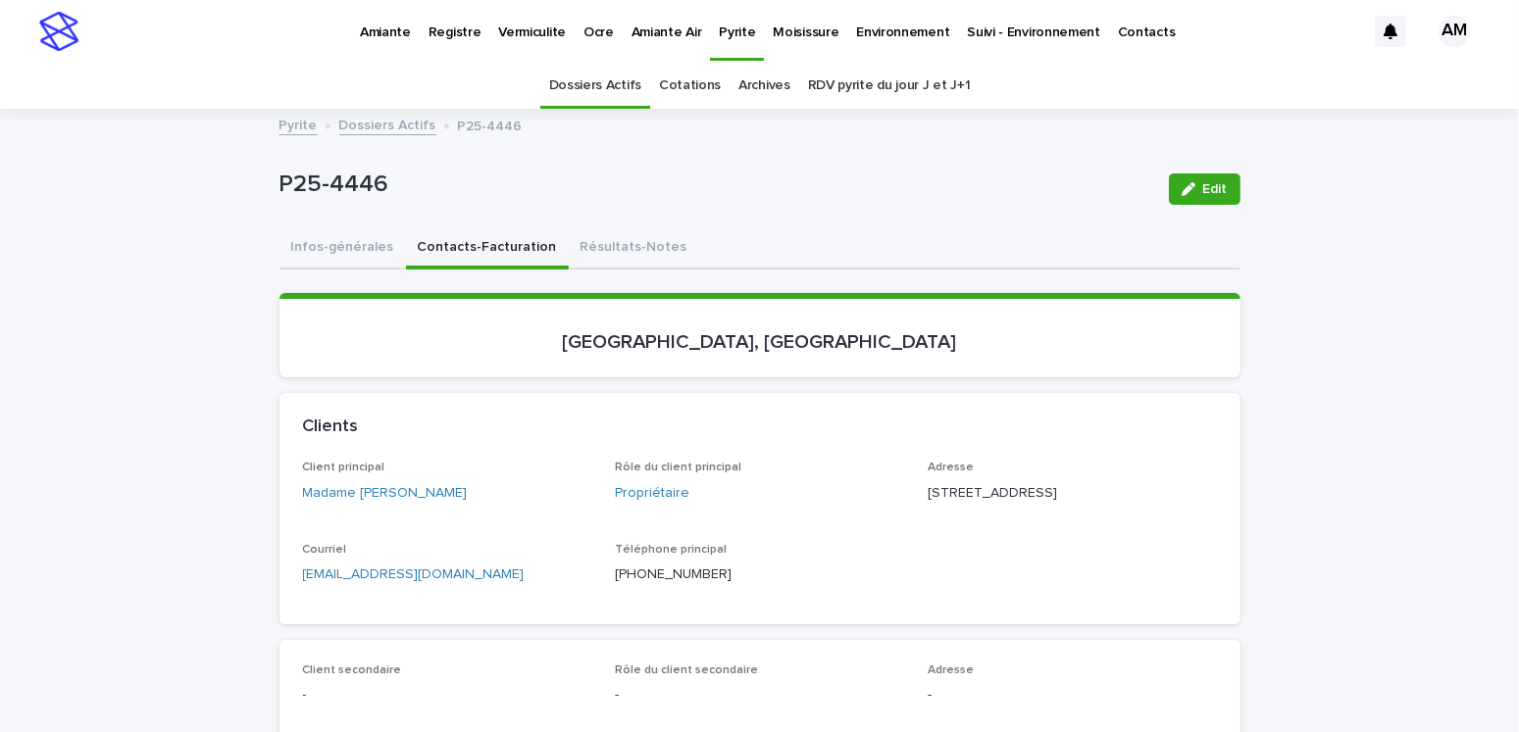
click at [450, 585] on p "[EMAIL_ADDRESS][DOMAIN_NAME]" at bounding box center [447, 575] width 289 height 21
click at [445, 585] on p "[EMAIL_ADDRESS][DOMAIN_NAME]" at bounding box center [447, 575] width 289 height 21
copy link "[EMAIL_ADDRESS][DOMAIN_NAME]"
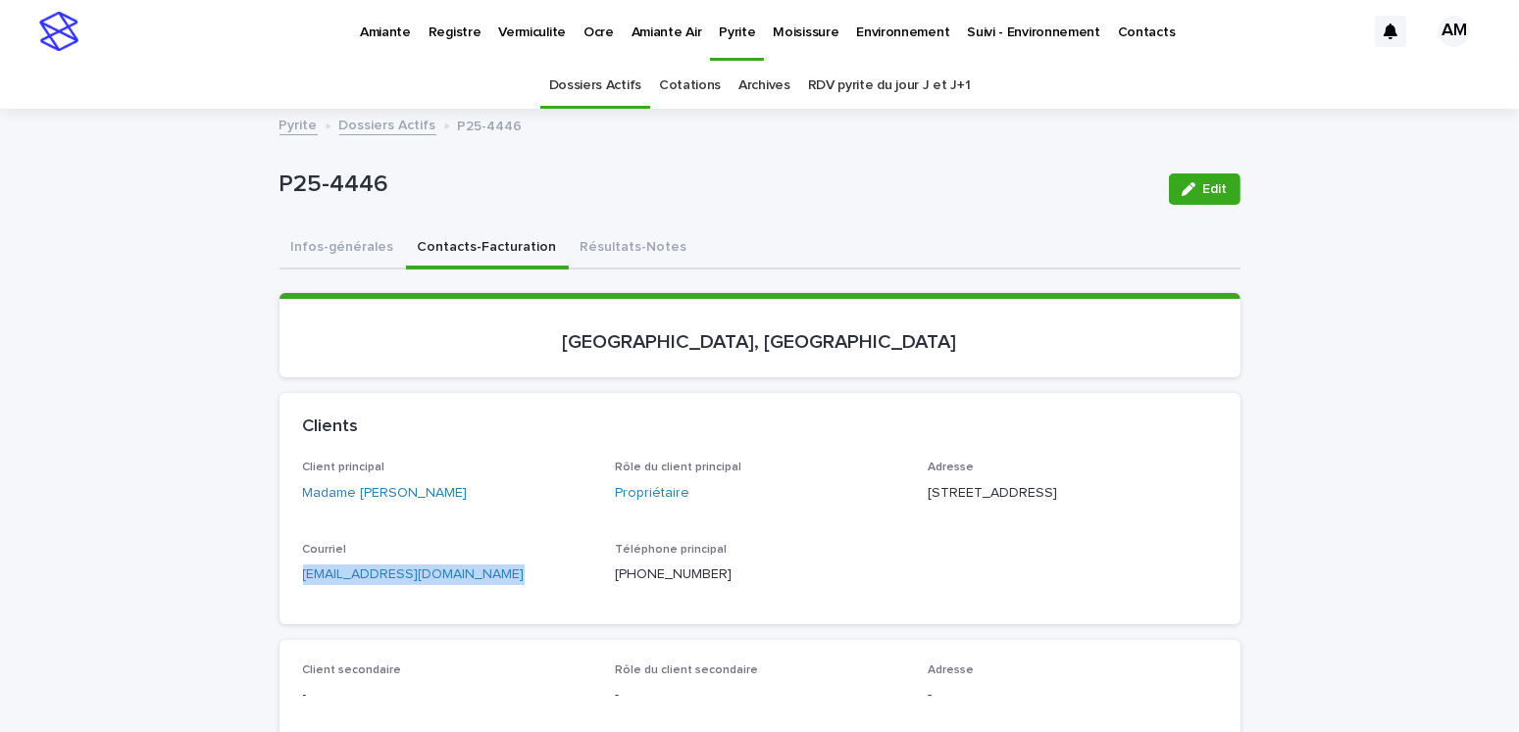
click at [474, 514] on div "Client principal Madame [PERSON_NAME]" at bounding box center [447, 490] width 289 height 58
click at [390, 126] on link "Dossiers Actifs" at bounding box center [387, 124] width 97 height 23
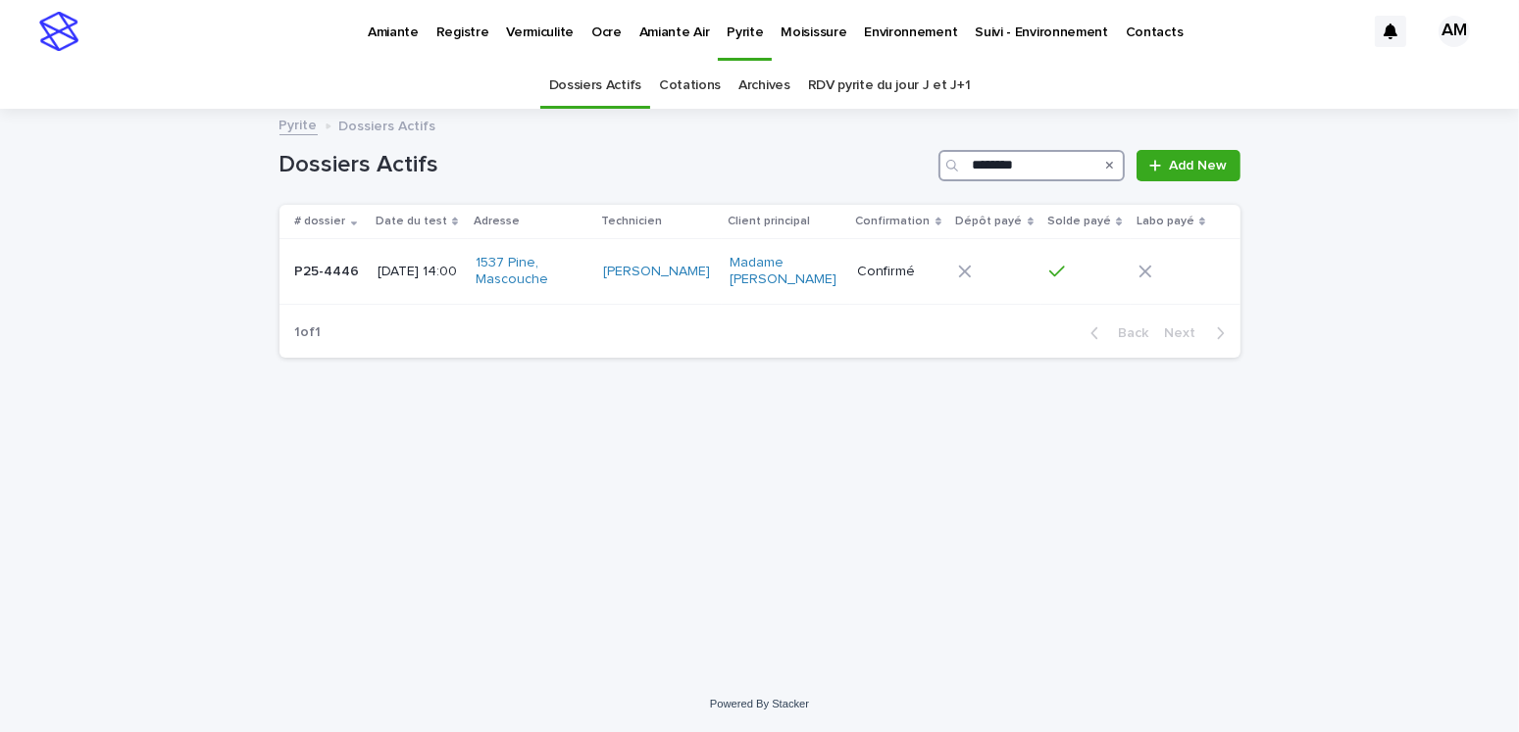
click at [1041, 159] on input "********" at bounding box center [1031, 165] width 186 height 31
type input "********"
click at [440, 267] on div "[DATE] 10:15" at bounding box center [416, 270] width 81 height 21
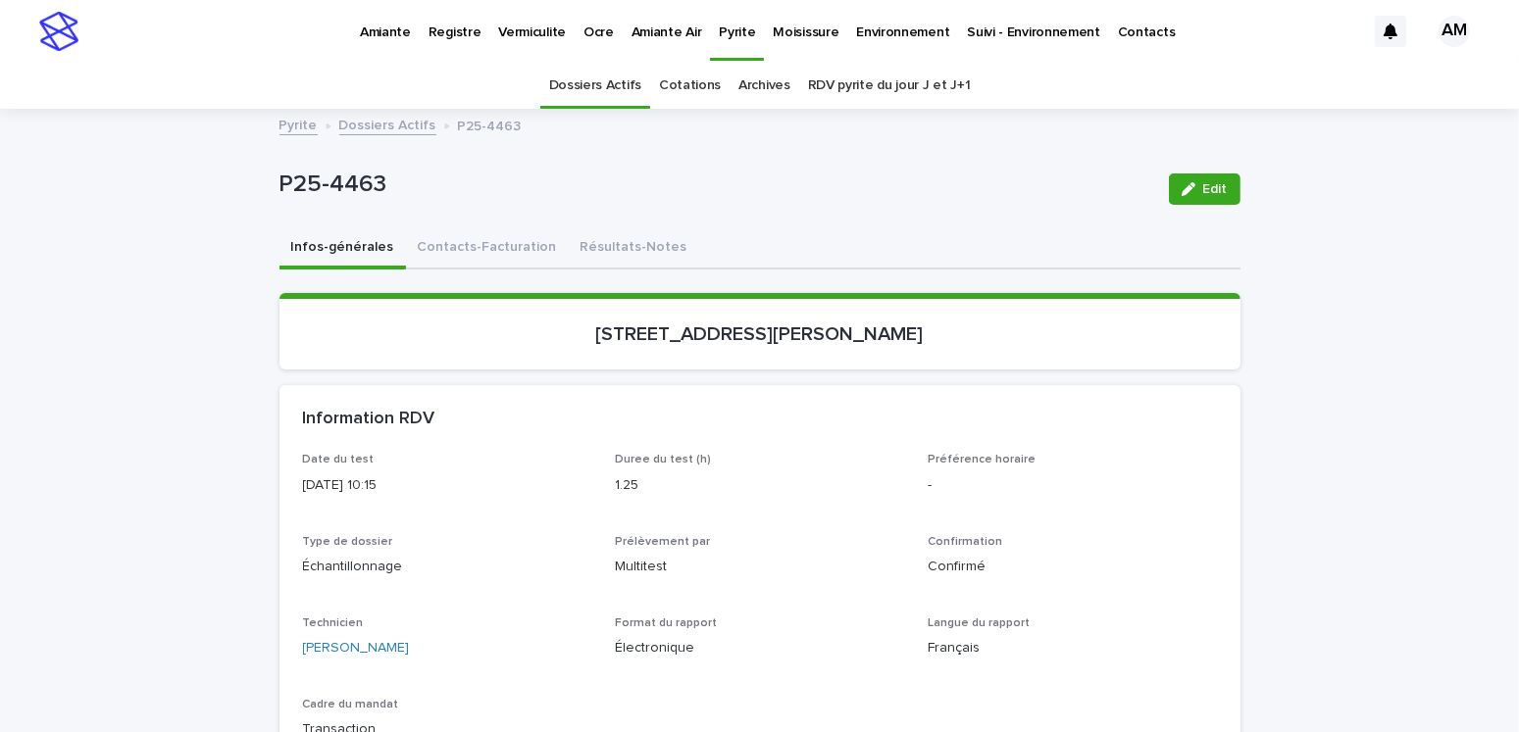
click at [578, 241] on button "Résultats-Notes" at bounding box center [634, 248] width 130 height 41
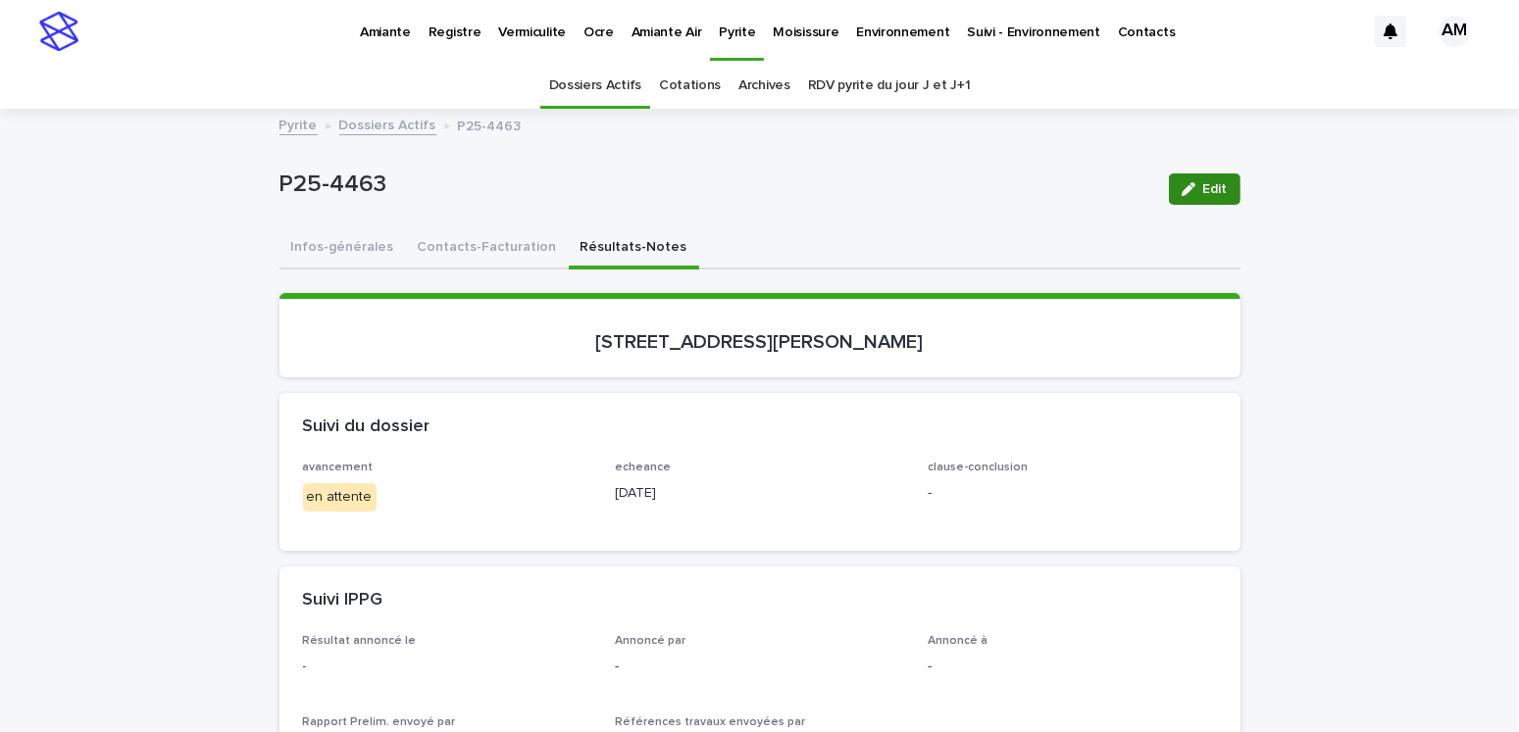
click at [1200, 197] on button "Edit" at bounding box center [1205, 189] width 72 height 31
click at [388, 510] on div "avancement en attente" at bounding box center [447, 494] width 289 height 66
click at [1187, 177] on button "Edit" at bounding box center [1205, 189] width 72 height 31
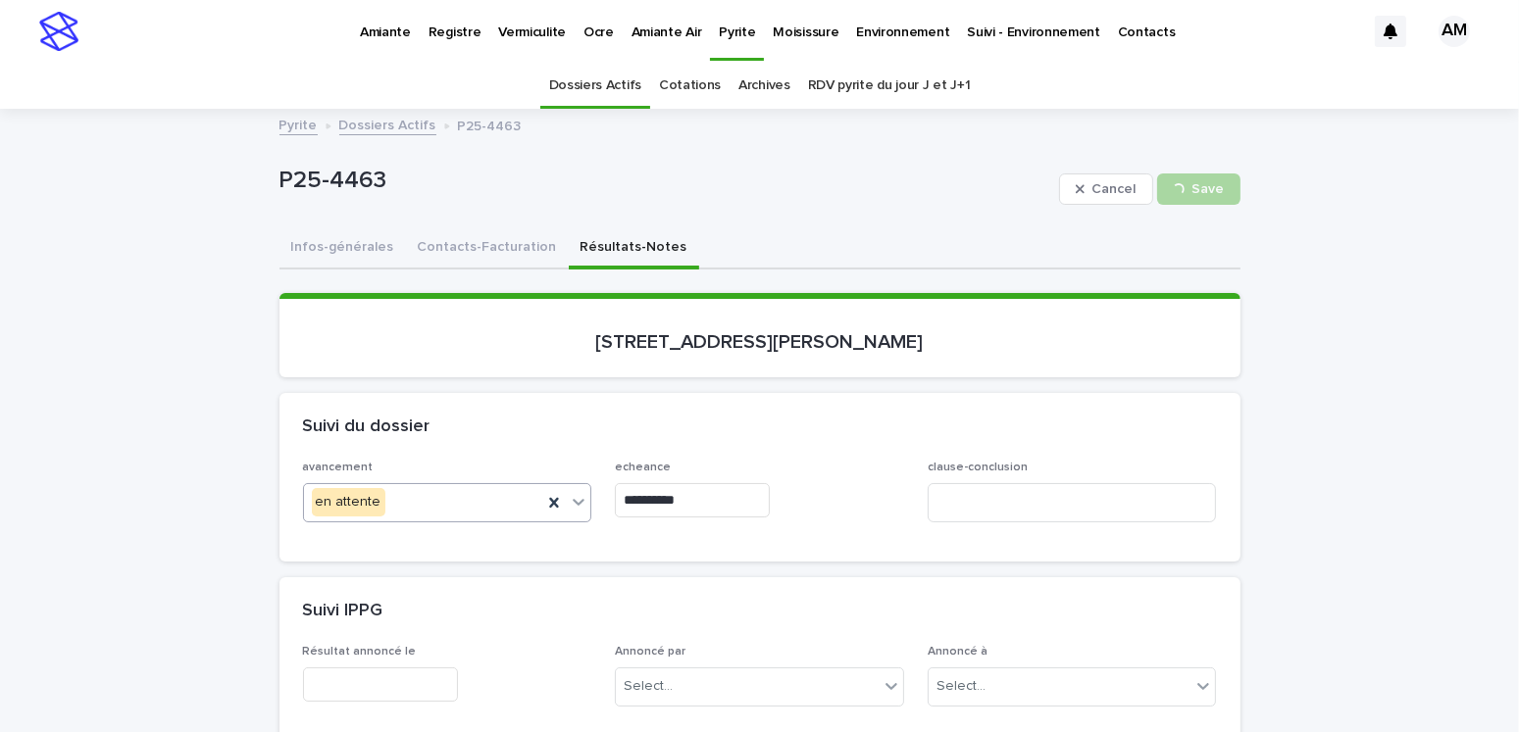
click at [407, 505] on div "en attente" at bounding box center [423, 502] width 239 height 32
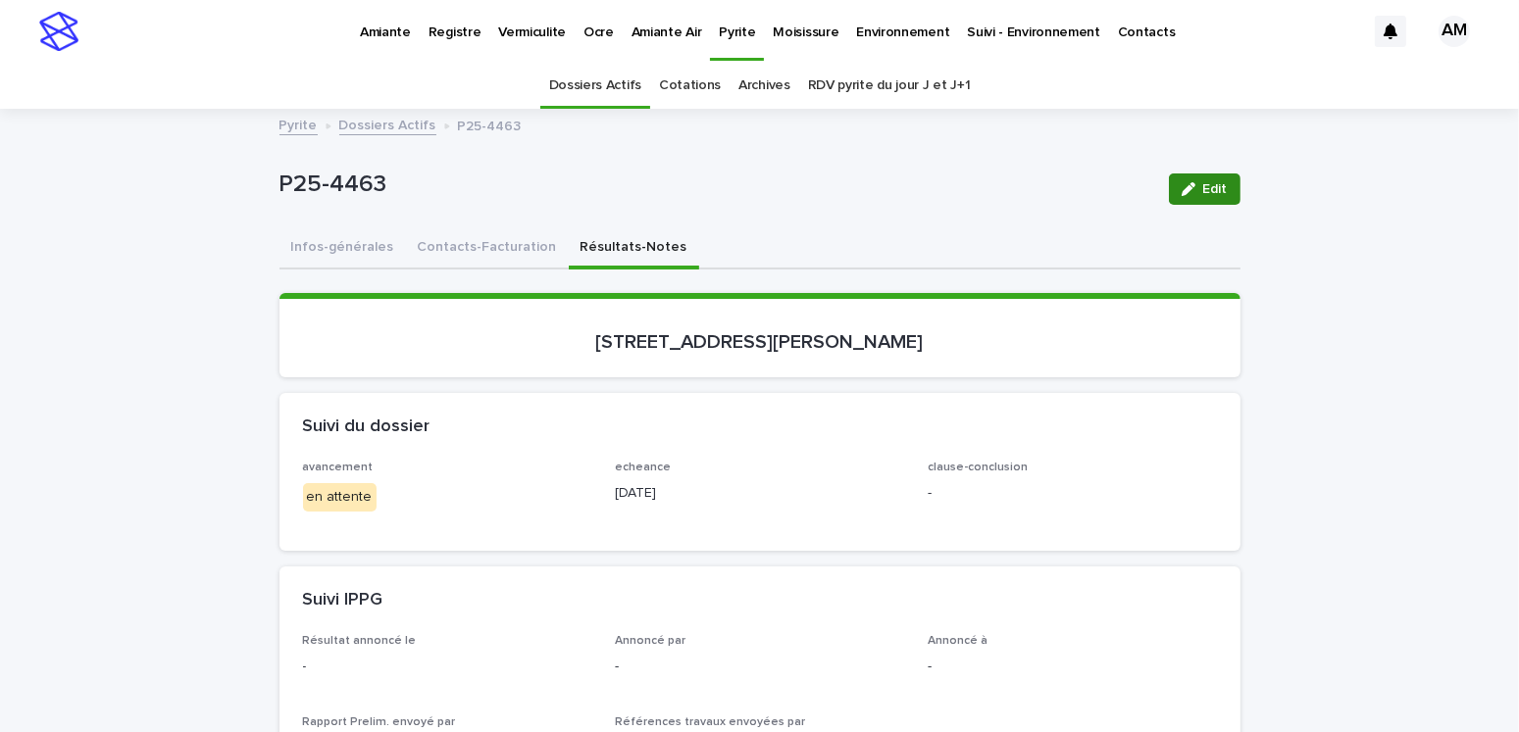
click at [1187, 191] on icon "button" at bounding box center [1188, 189] width 14 height 14
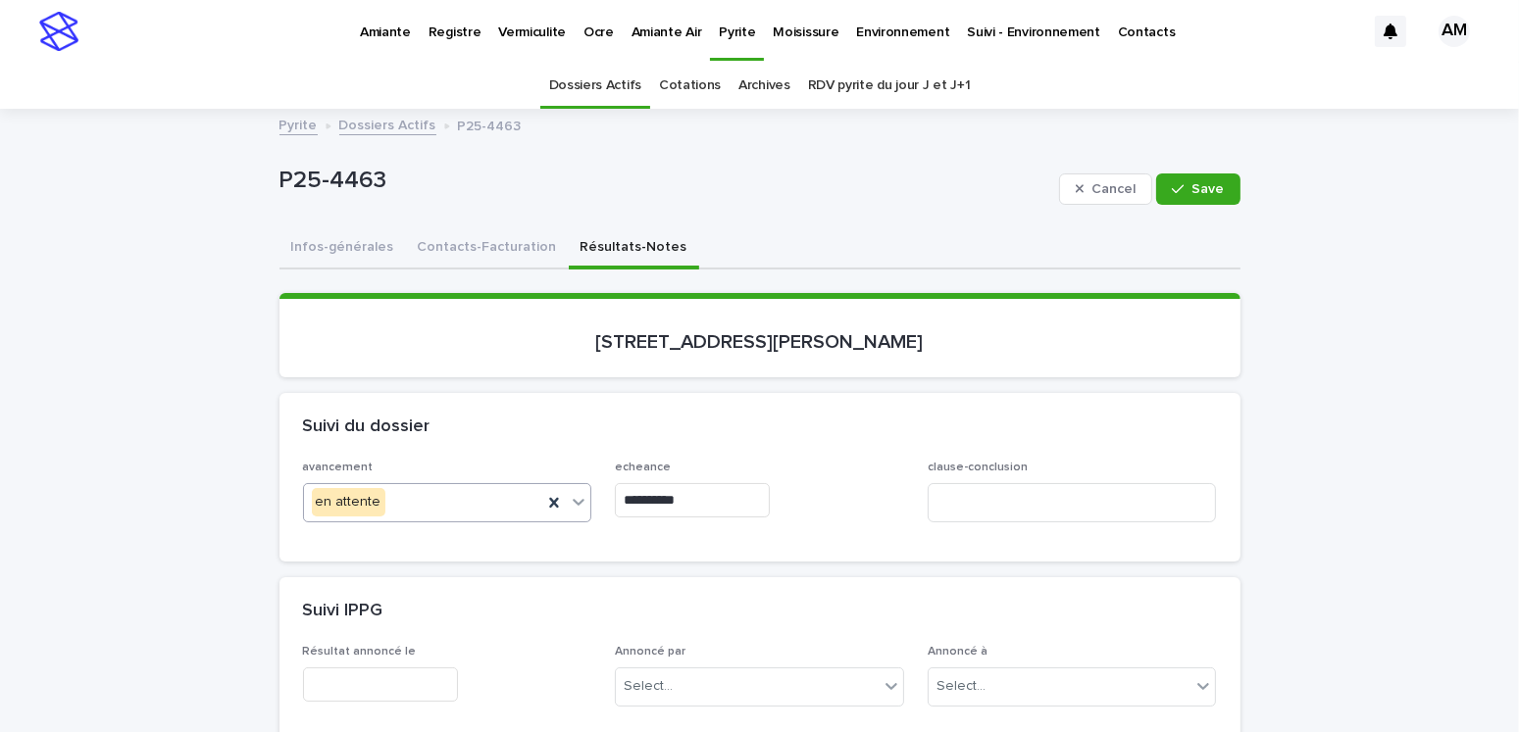
click at [420, 499] on div "en attente" at bounding box center [423, 502] width 239 height 32
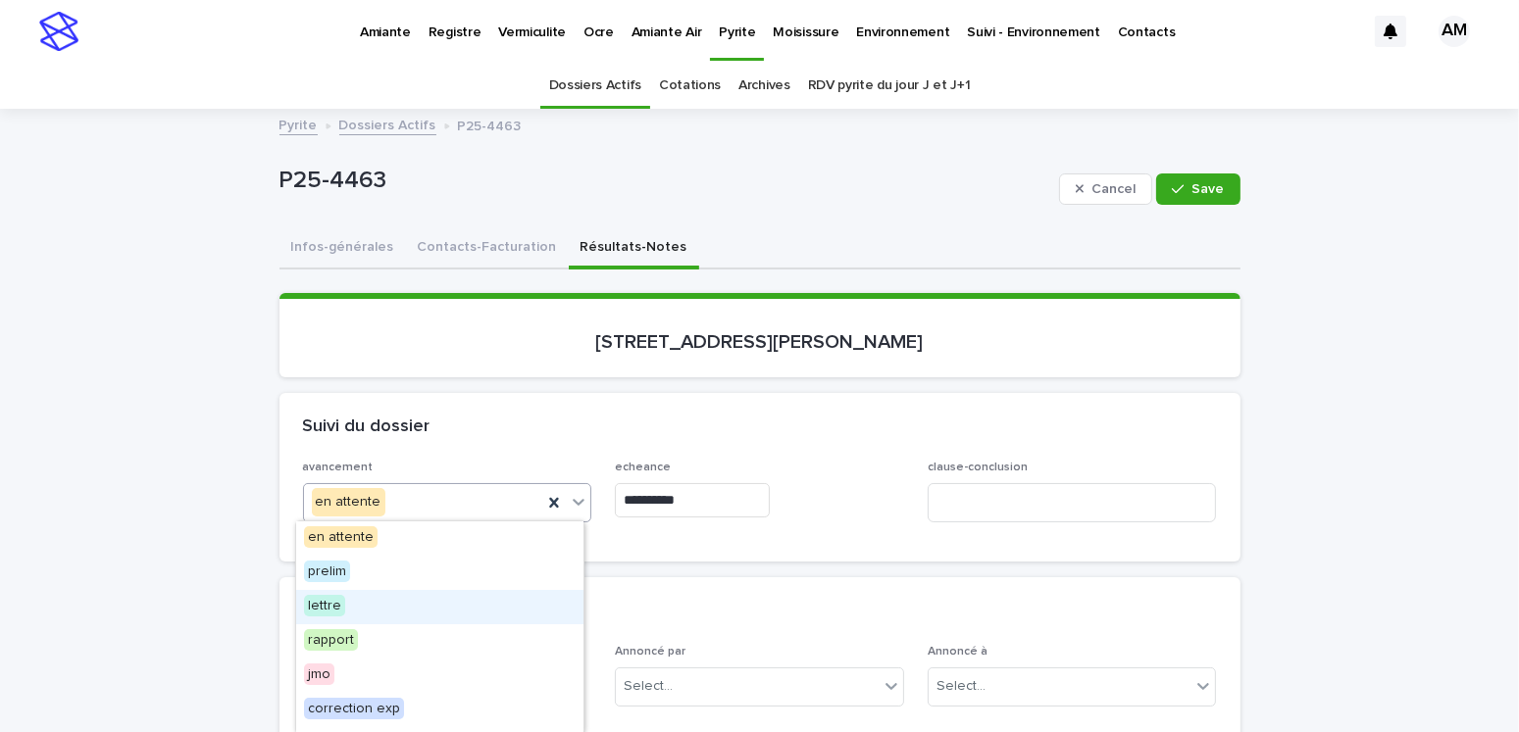
drag, startPoint x: 312, startPoint y: 607, endPoint x: 332, endPoint y: 609, distance: 20.7
click at [319, 608] on span "lettre" at bounding box center [324, 606] width 41 height 22
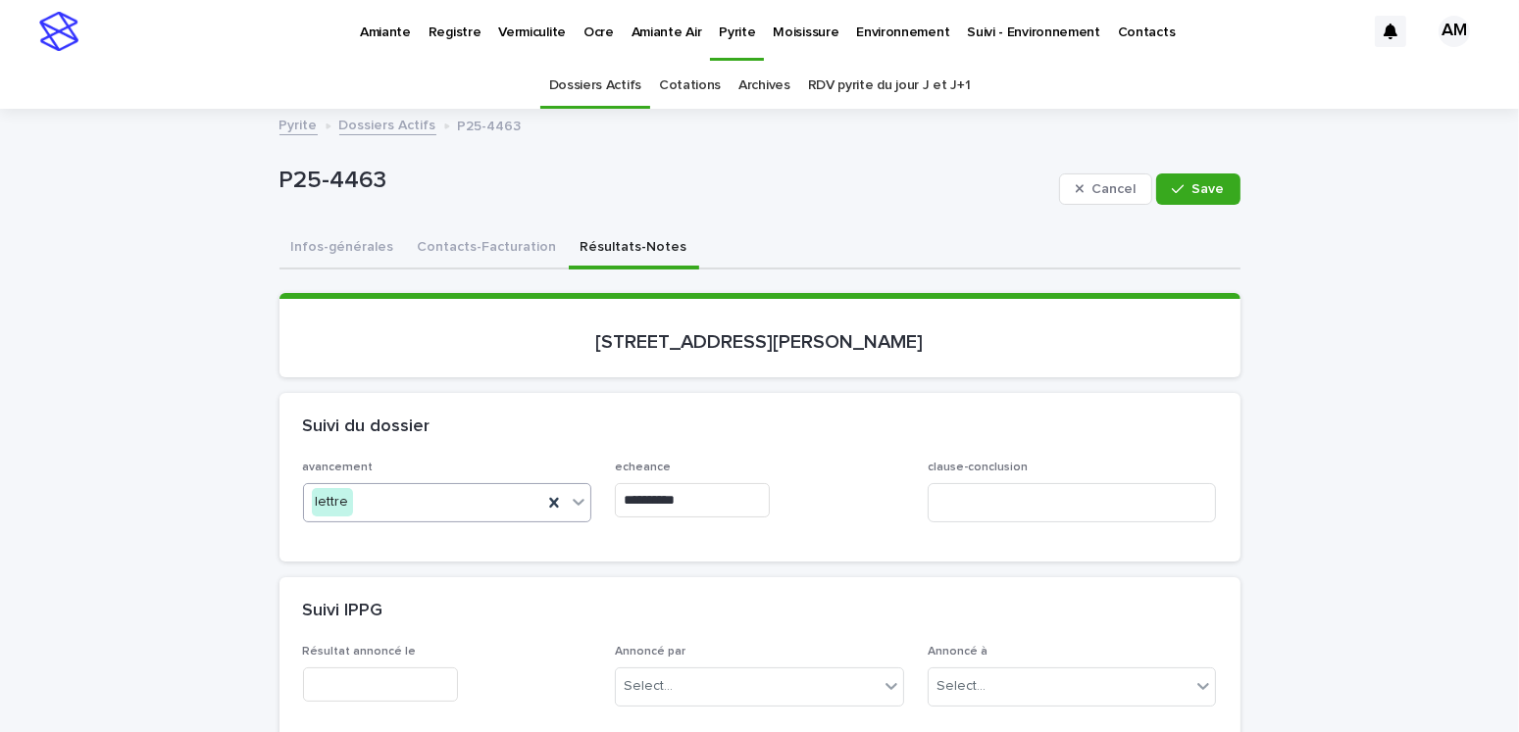
click at [719, 494] on input "**********" at bounding box center [692, 500] width 155 height 34
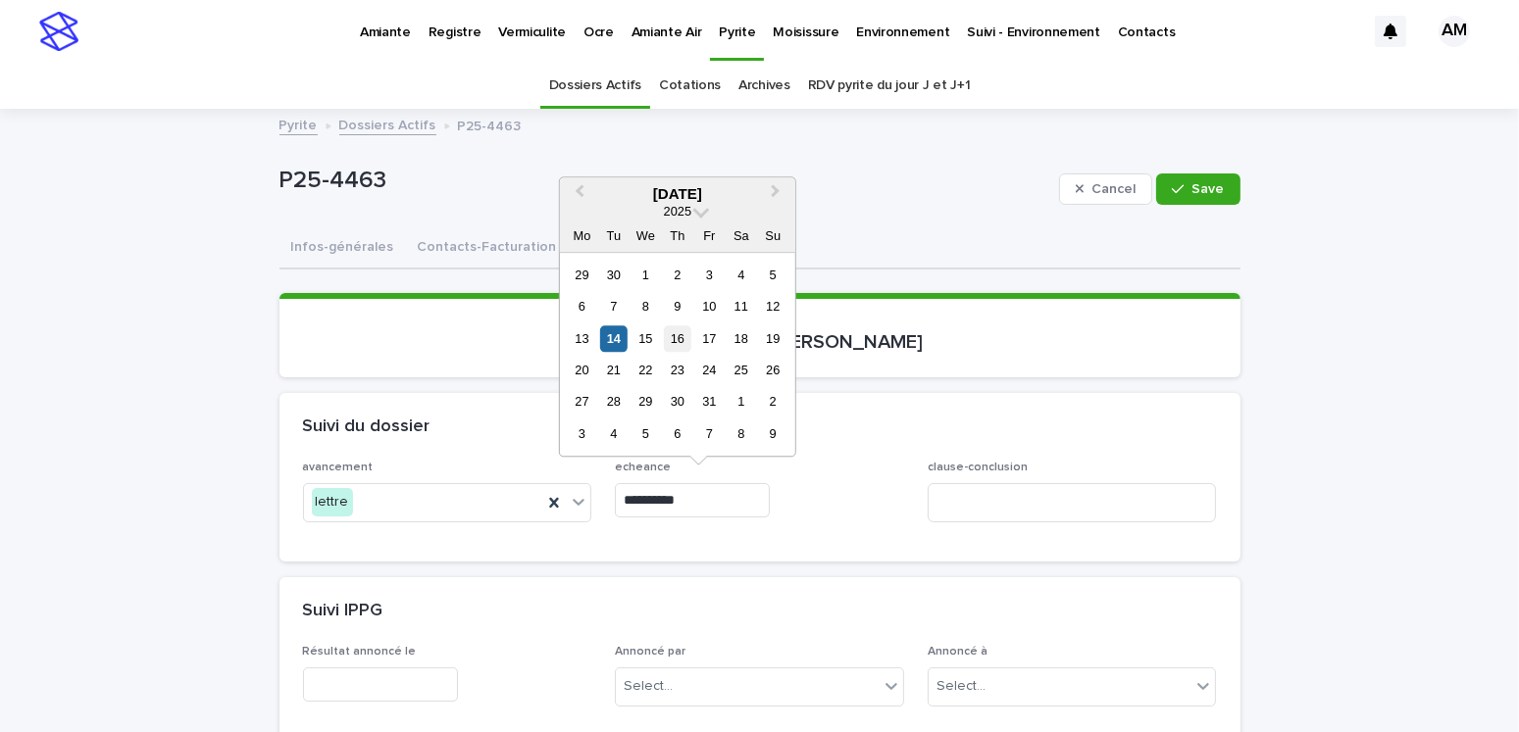
click at [681, 334] on div "16" at bounding box center [677, 338] width 26 height 26
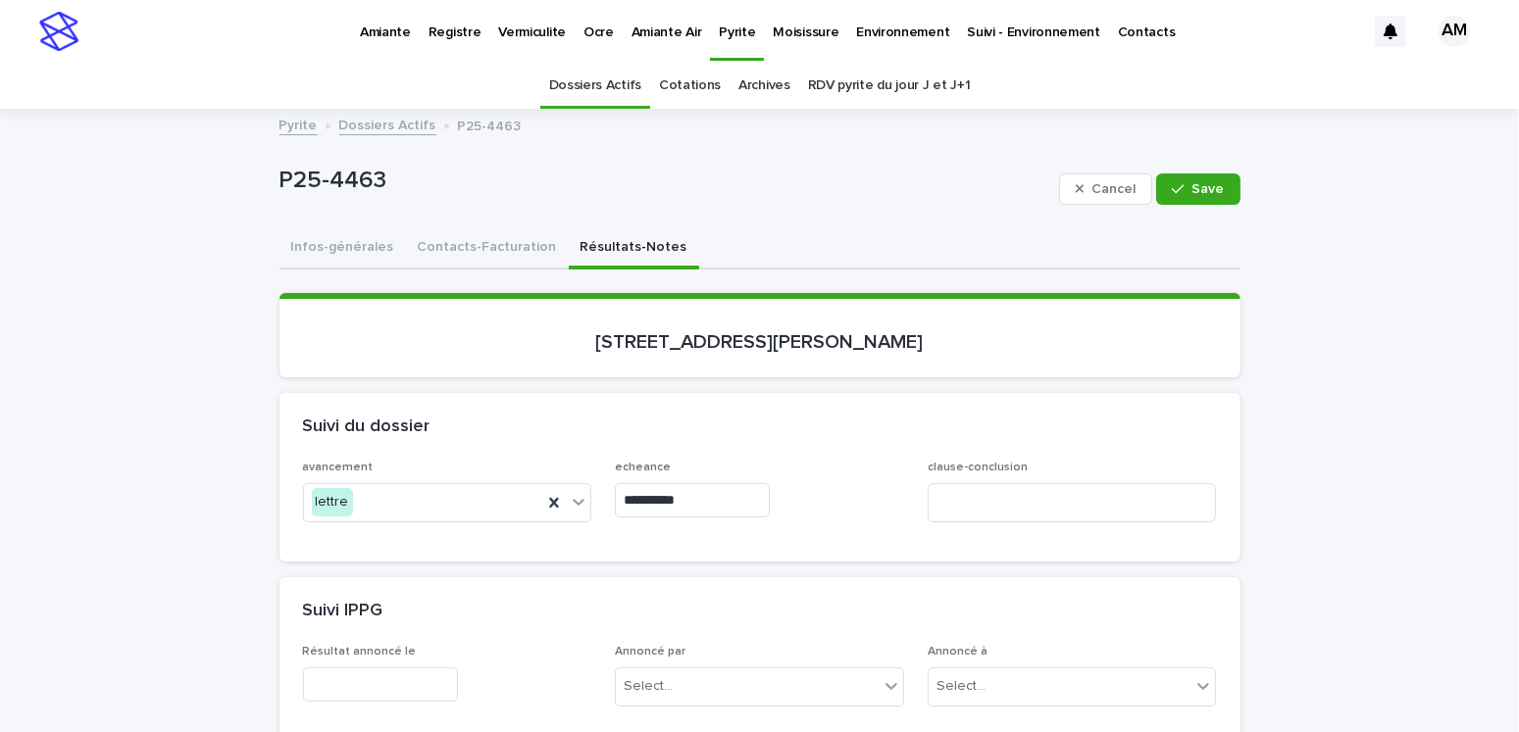
type input "**********"
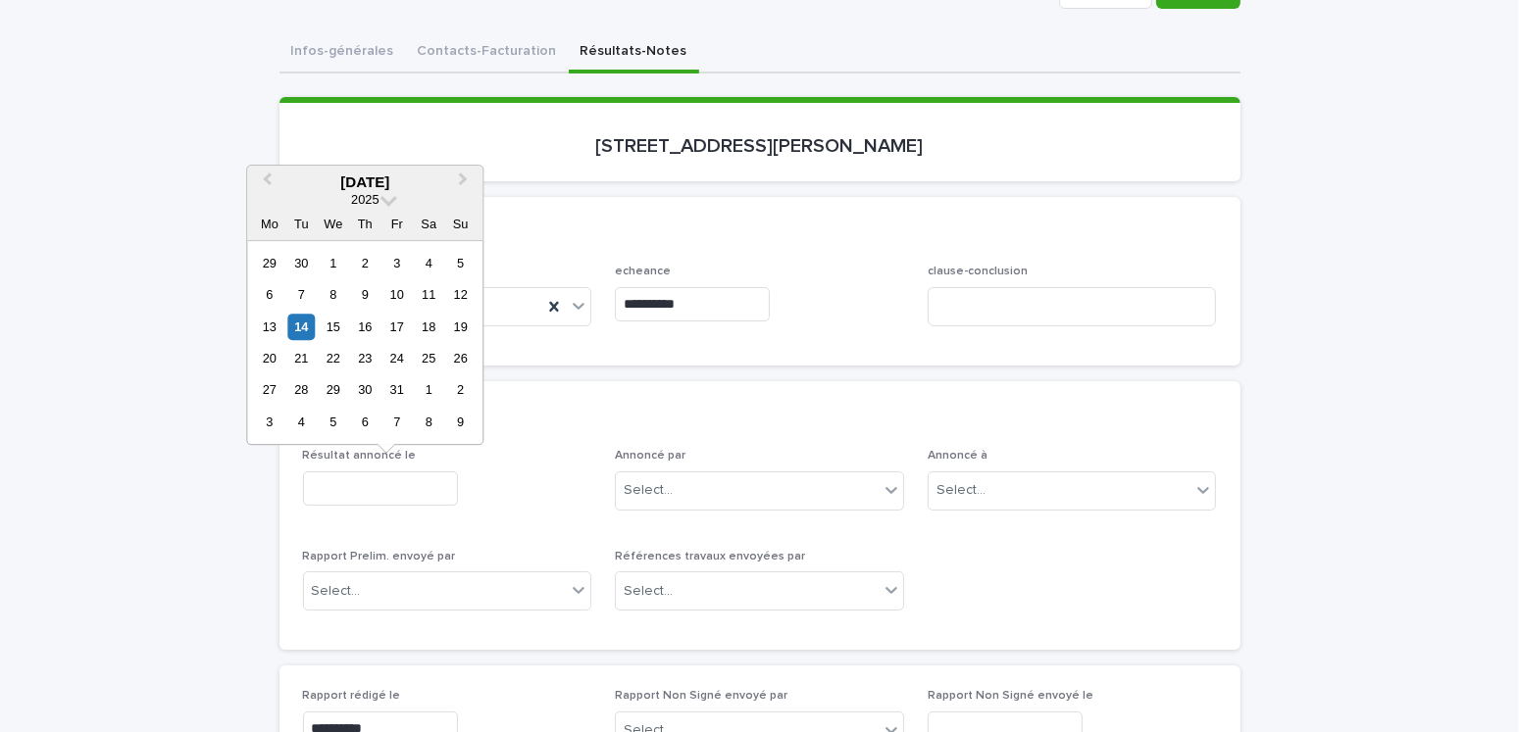
click at [373, 487] on input "text" at bounding box center [380, 489] width 155 height 34
click at [304, 334] on div "14" at bounding box center [301, 327] width 26 height 26
type input "**********"
drag, startPoint x: 304, startPoint y: 334, endPoint x: 354, endPoint y: 400, distance: 82.5
click at [304, 333] on div "avancement lettre" at bounding box center [447, 303] width 289 height 76
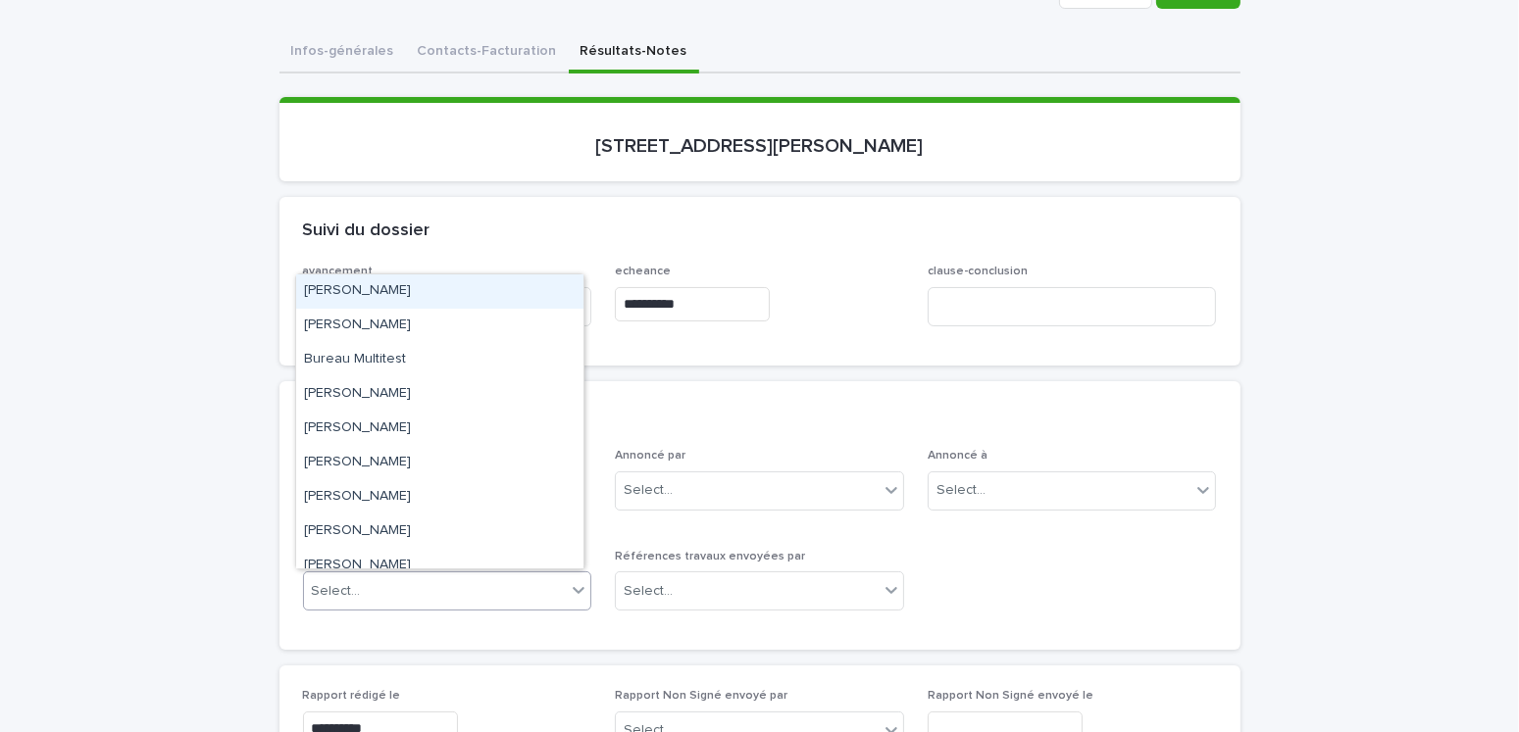
click at [384, 587] on div "Select..." at bounding box center [435, 591] width 263 height 32
click at [364, 302] on div "[PERSON_NAME]" at bounding box center [439, 291] width 287 height 34
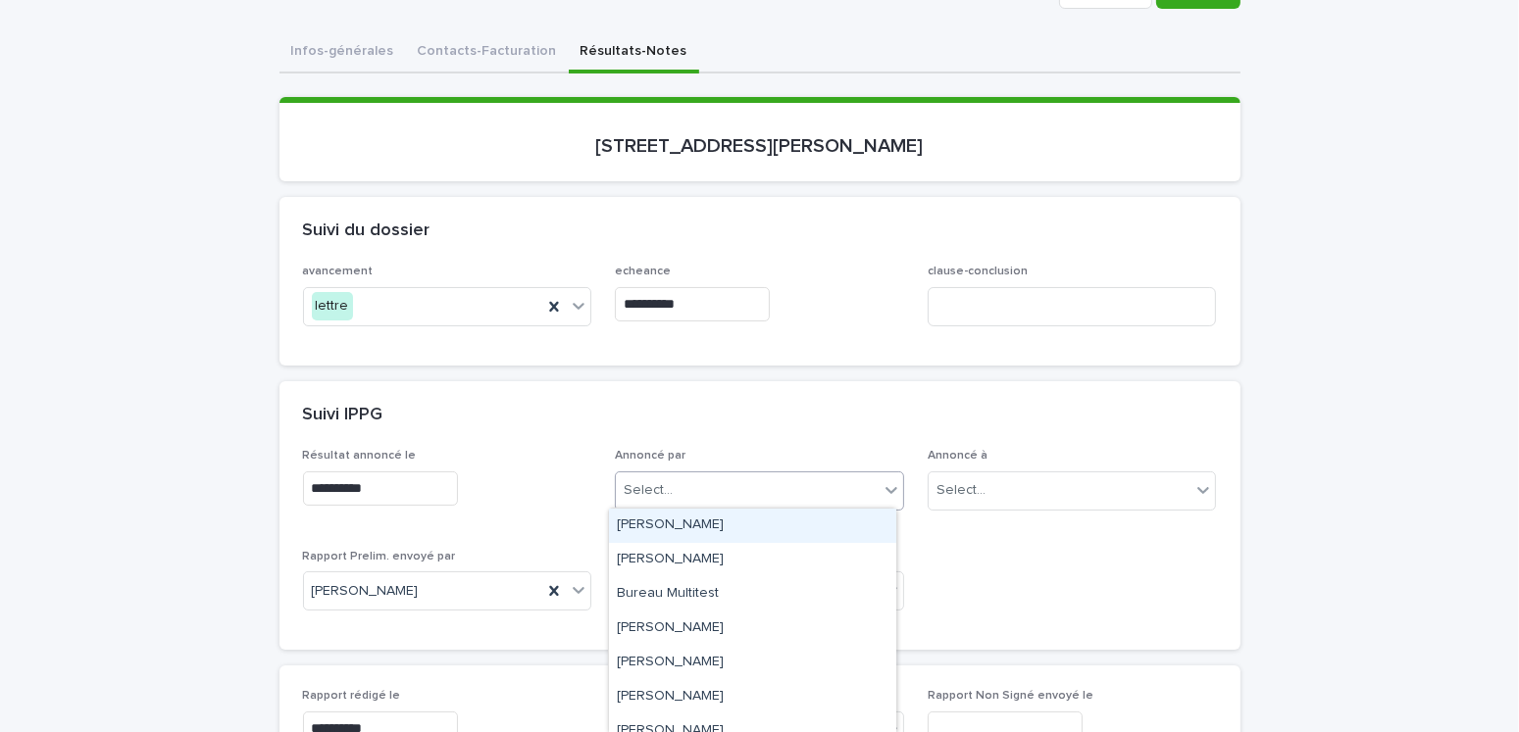
click at [667, 485] on div "Select..." at bounding box center [747, 490] width 263 height 32
click at [678, 519] on div "[PERSON_NAME]" at bounding box center [752, 526] width 287 height 34
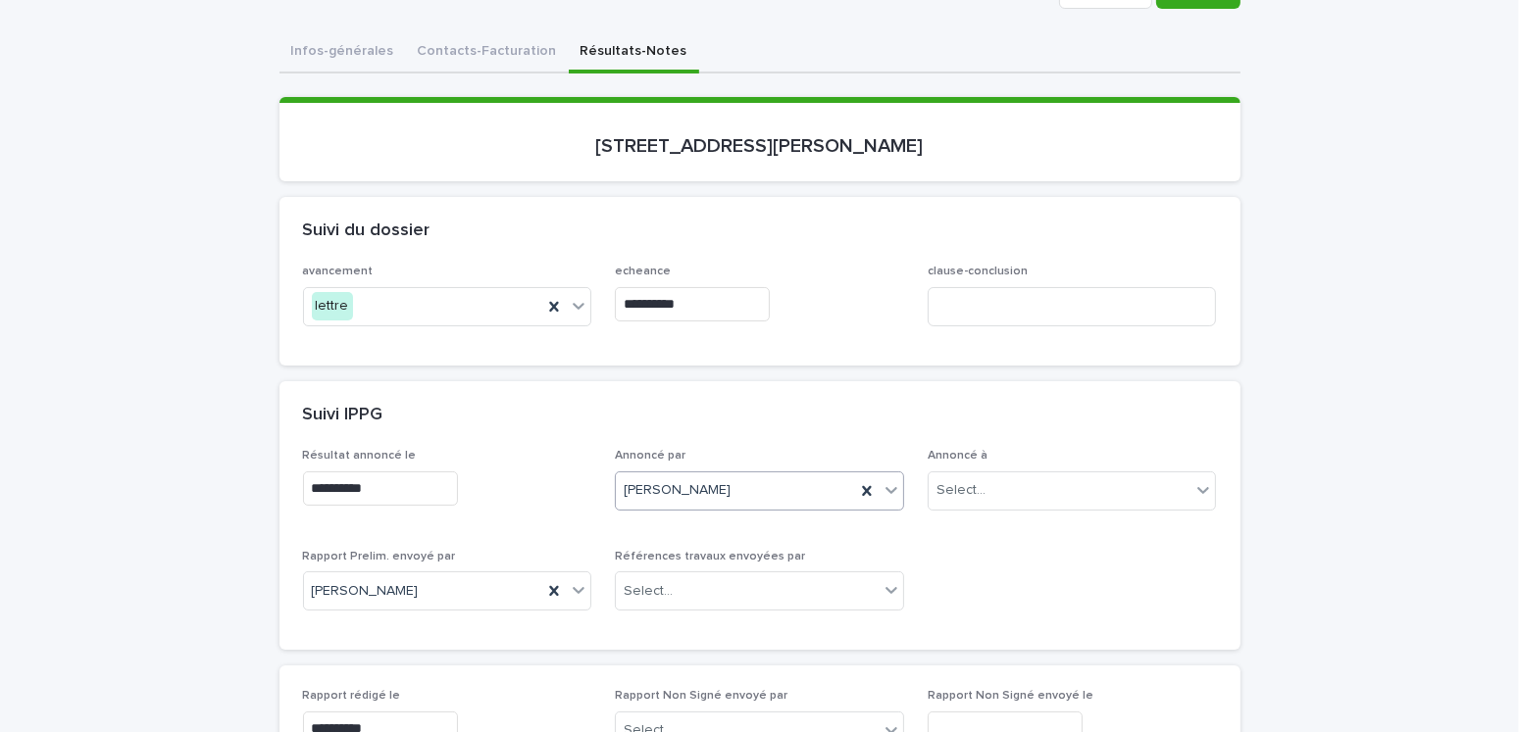
scroll to position [0, 0]
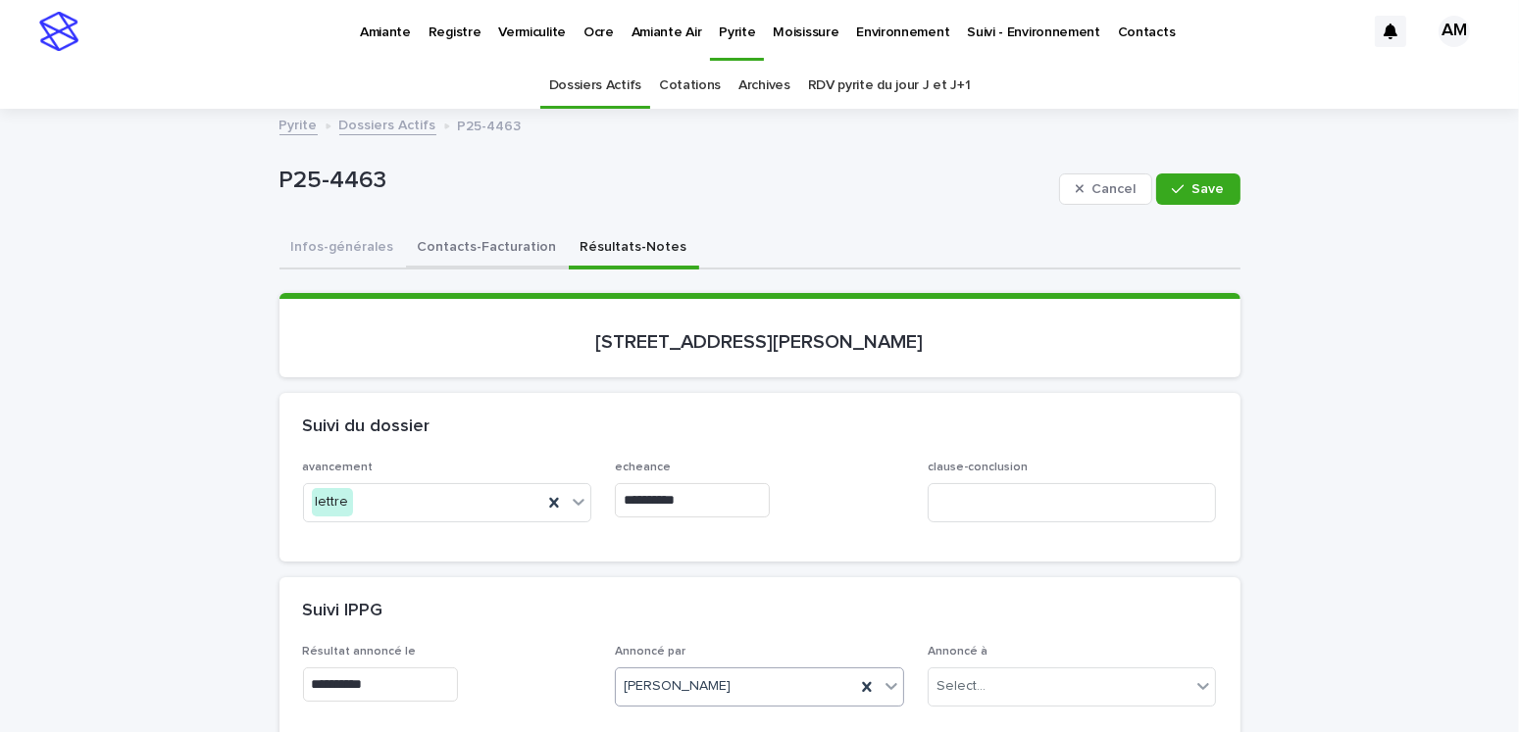
click at [479, 236] on button "Contacts-Facturation" at bounding box center [487, 248] width 163 height 41
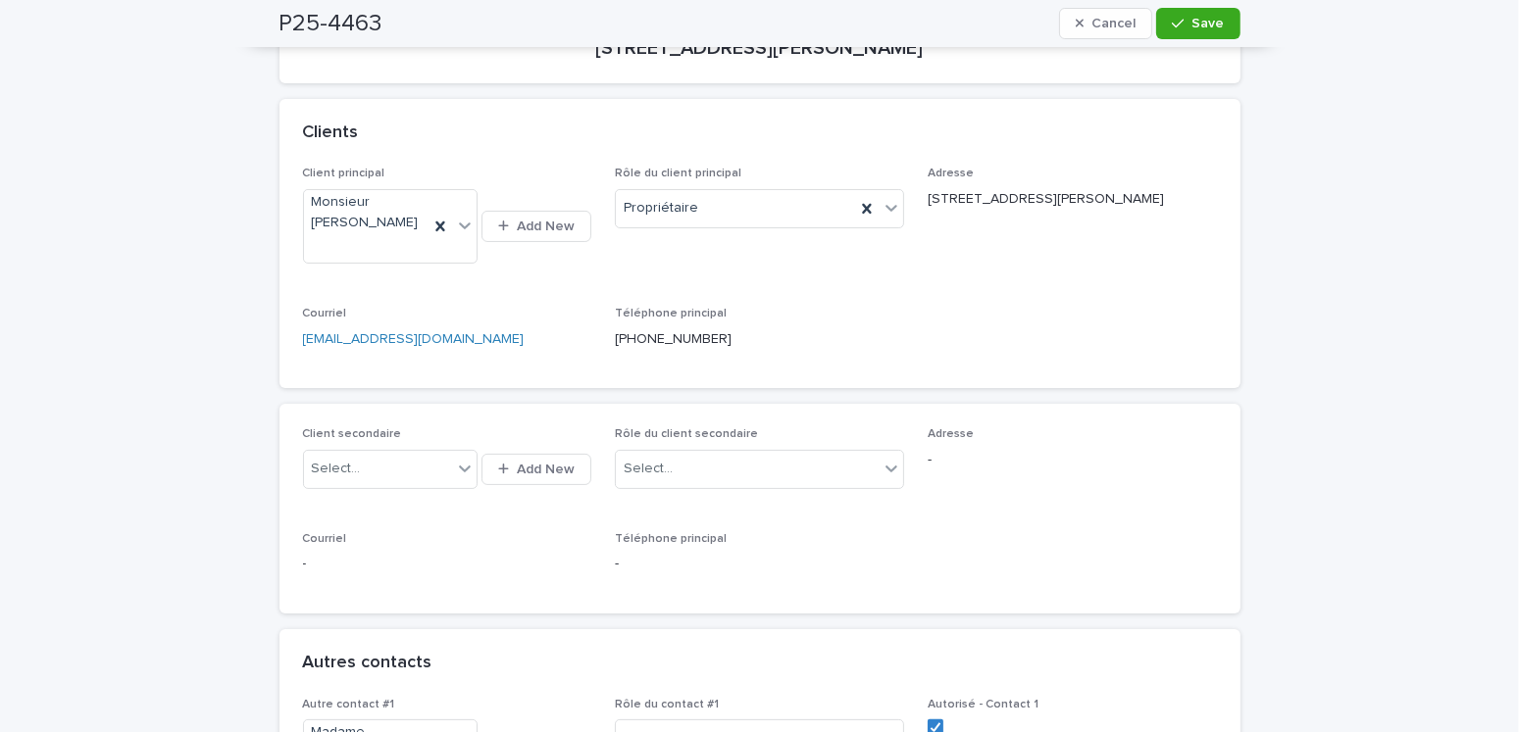
scroll to position [196, 0]
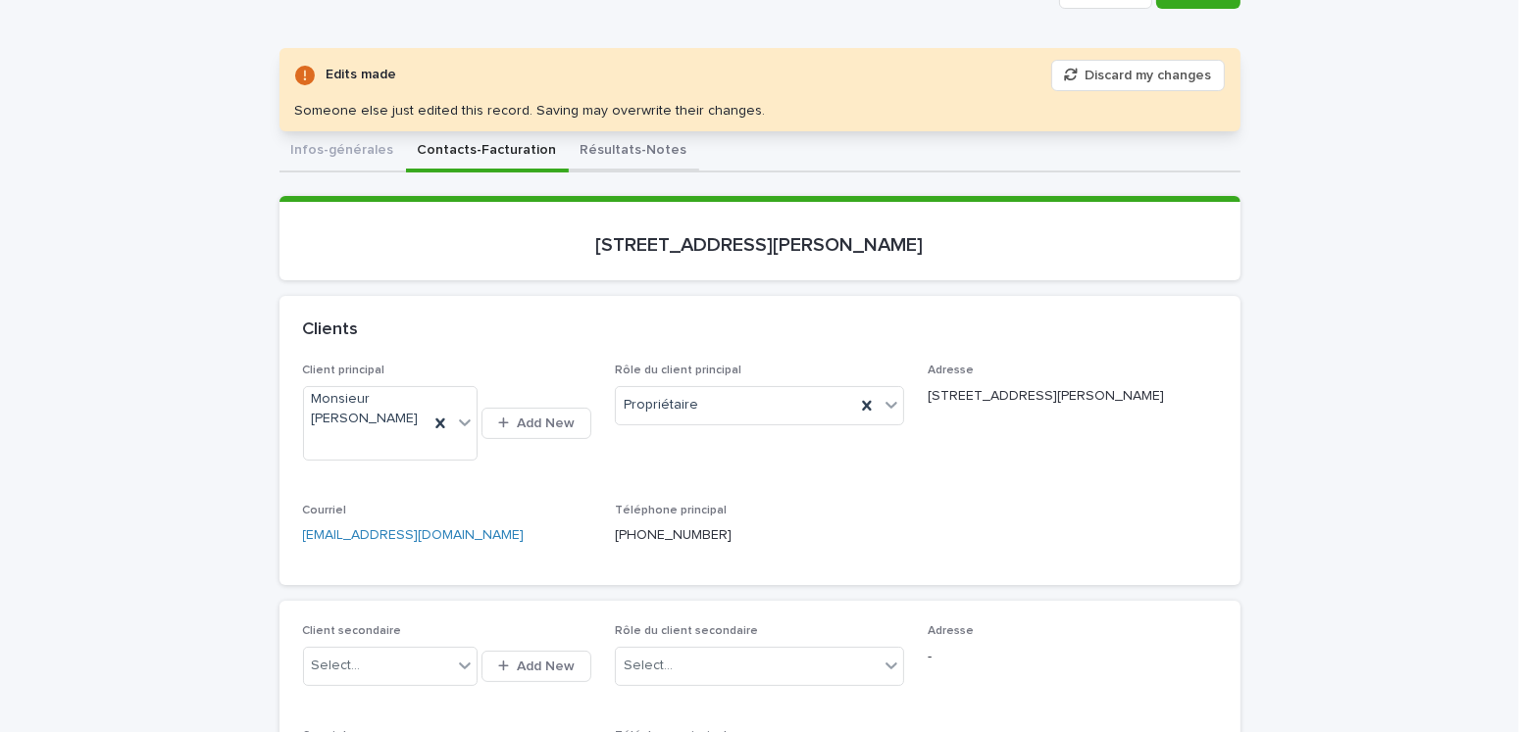
click at [628, 144] on button "Résultats-Notes" at bounding box center [634, 151] width 130 height 41
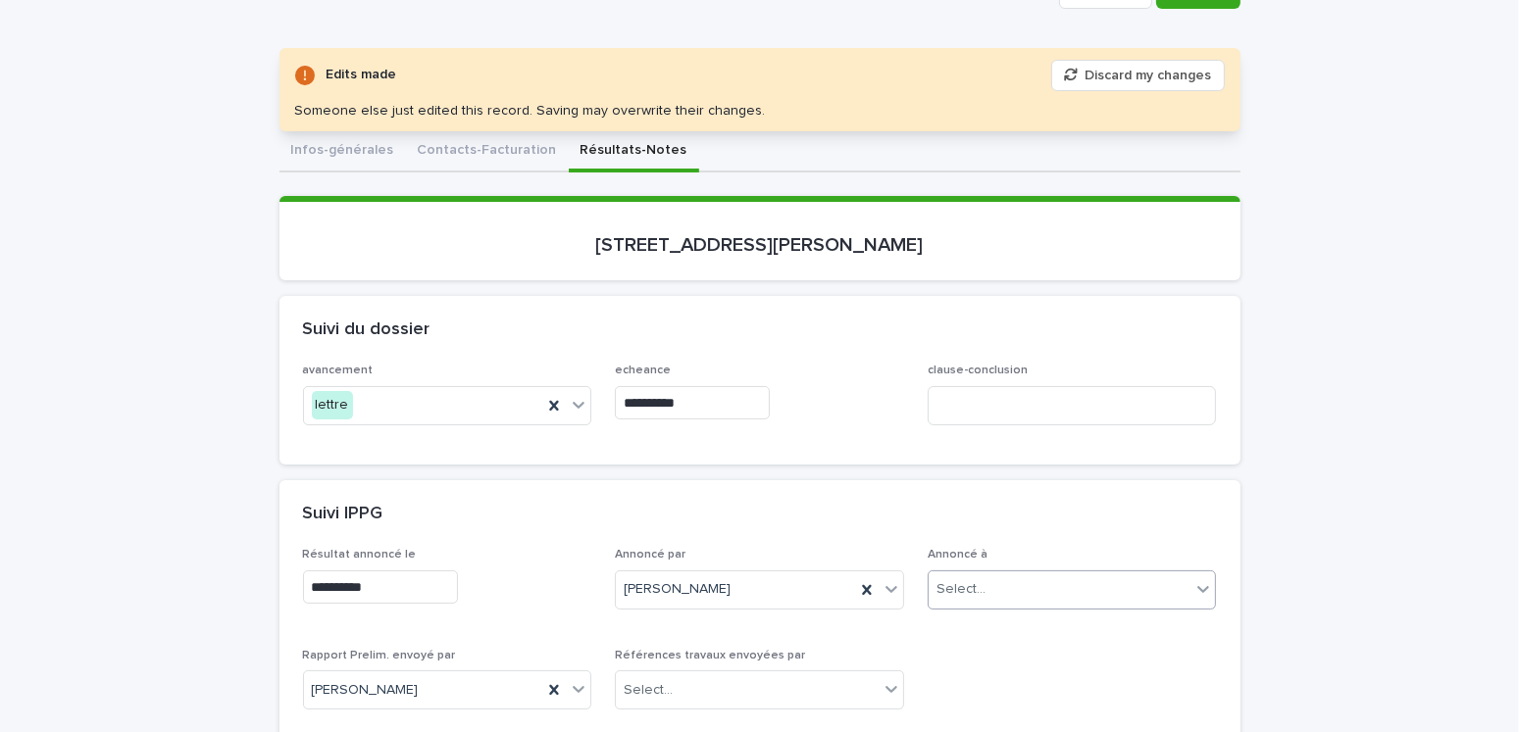
click at [996, 583] on div "Select..." at bounding box center [1059, 589] width 263 height 32
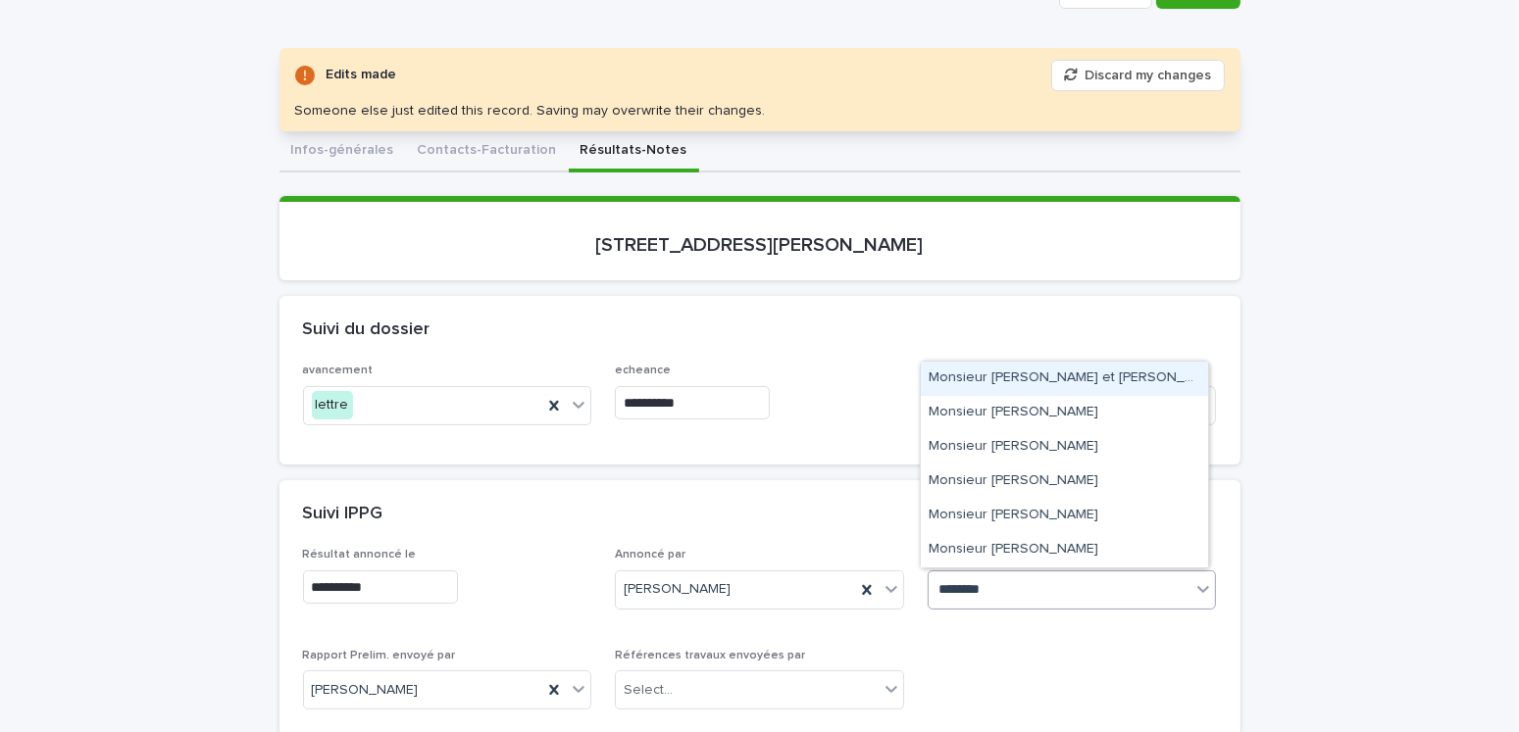
type input "*********"
click at [485, 160] on button "Contacts-Facturation" at bounding box center [487, 151] width 163 height 41
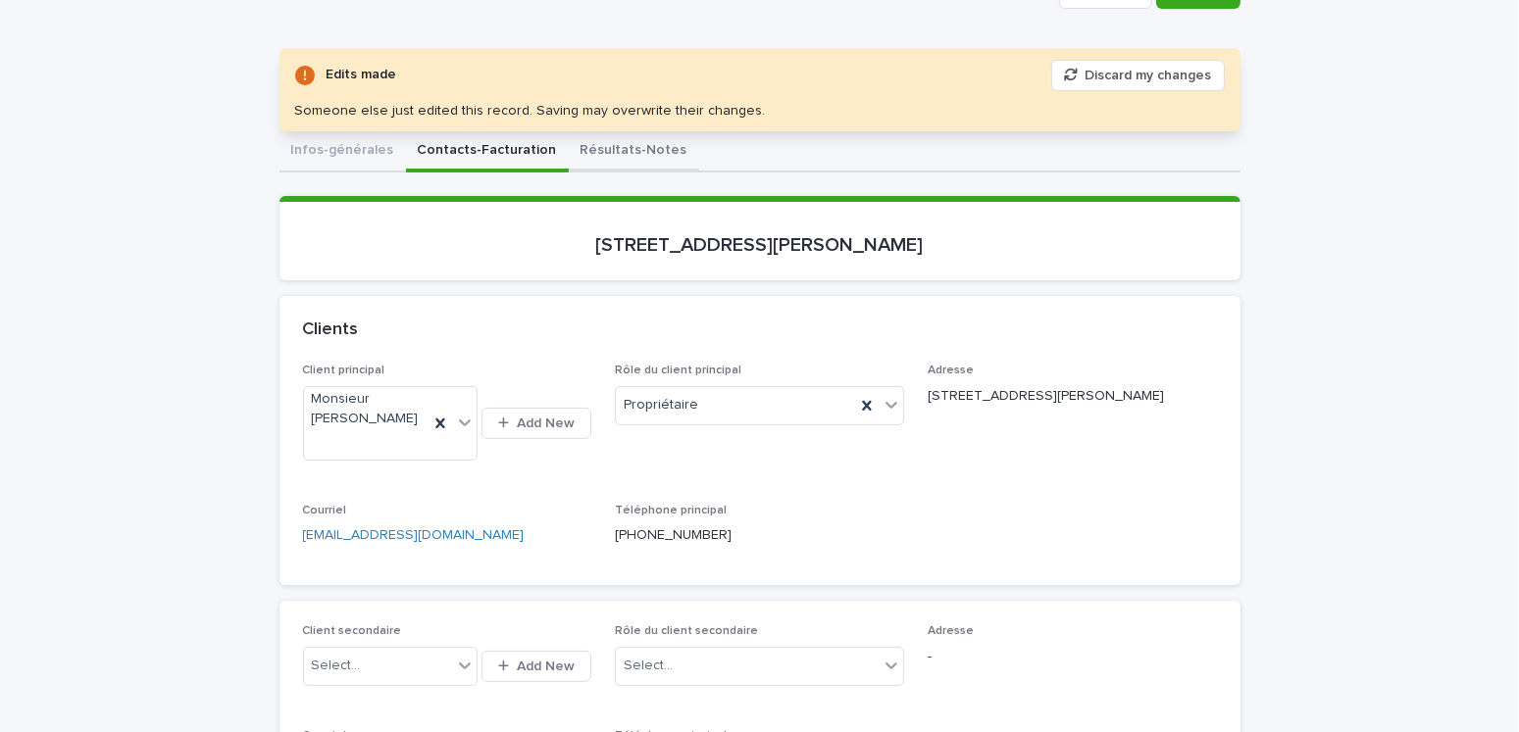
click at [628, 146] on button "Résultats-Notes" at bounding box center [634, 151] width 130 height 41
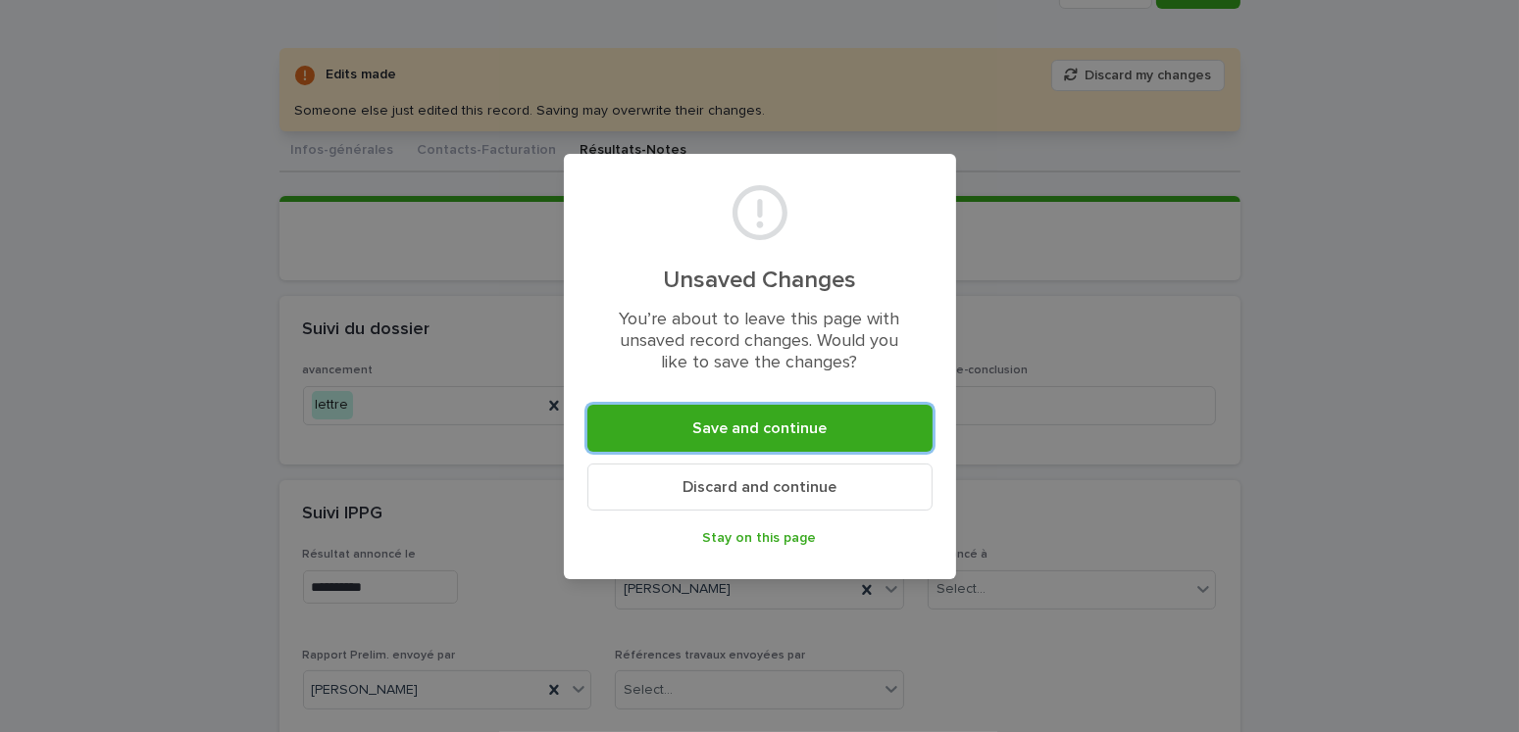
click at [762, 531] on span "Stay on this page" at bounding box center [760, 538] width 114 height 14
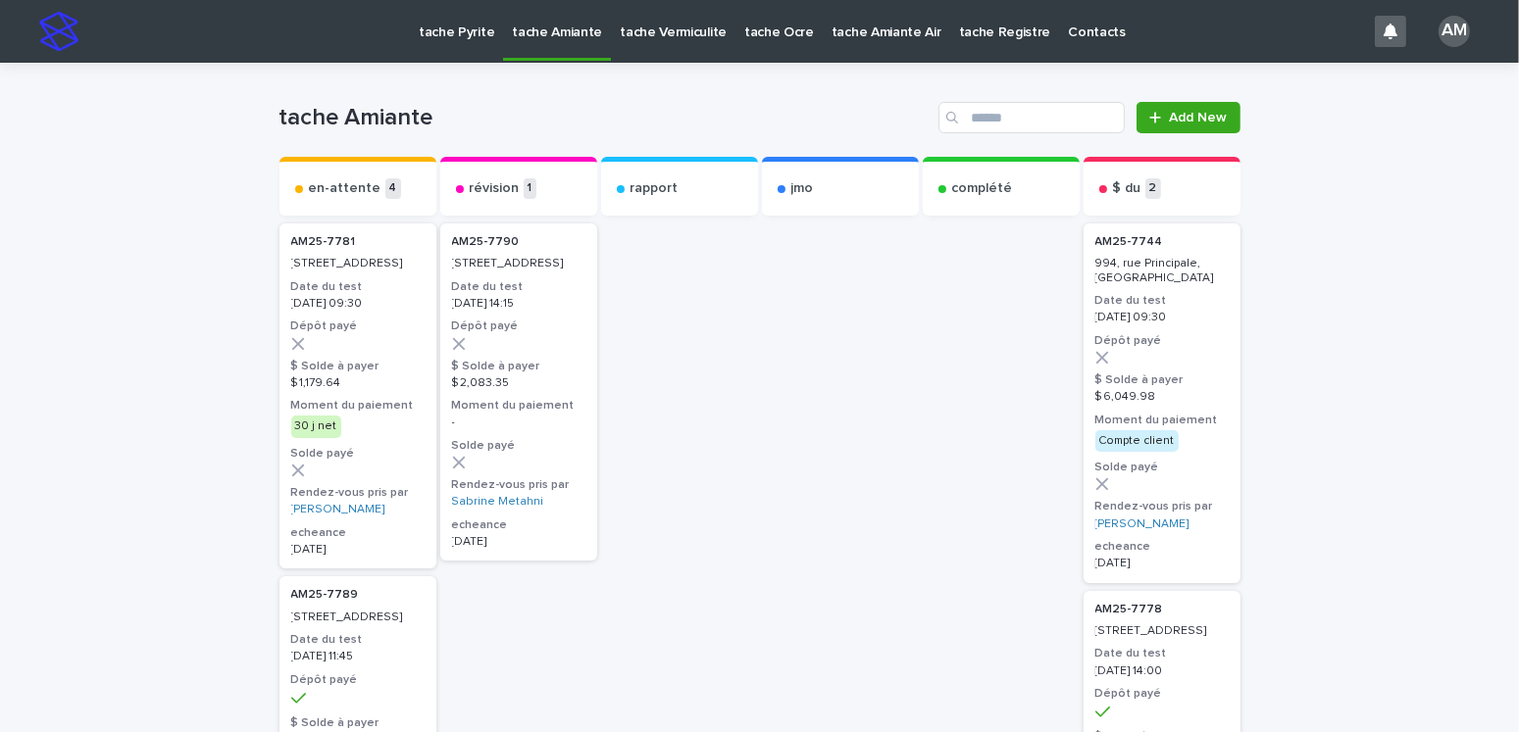
click at [460, 29] on p "tache Pyrite" at bounding box center [456, 20] width 75 height 41
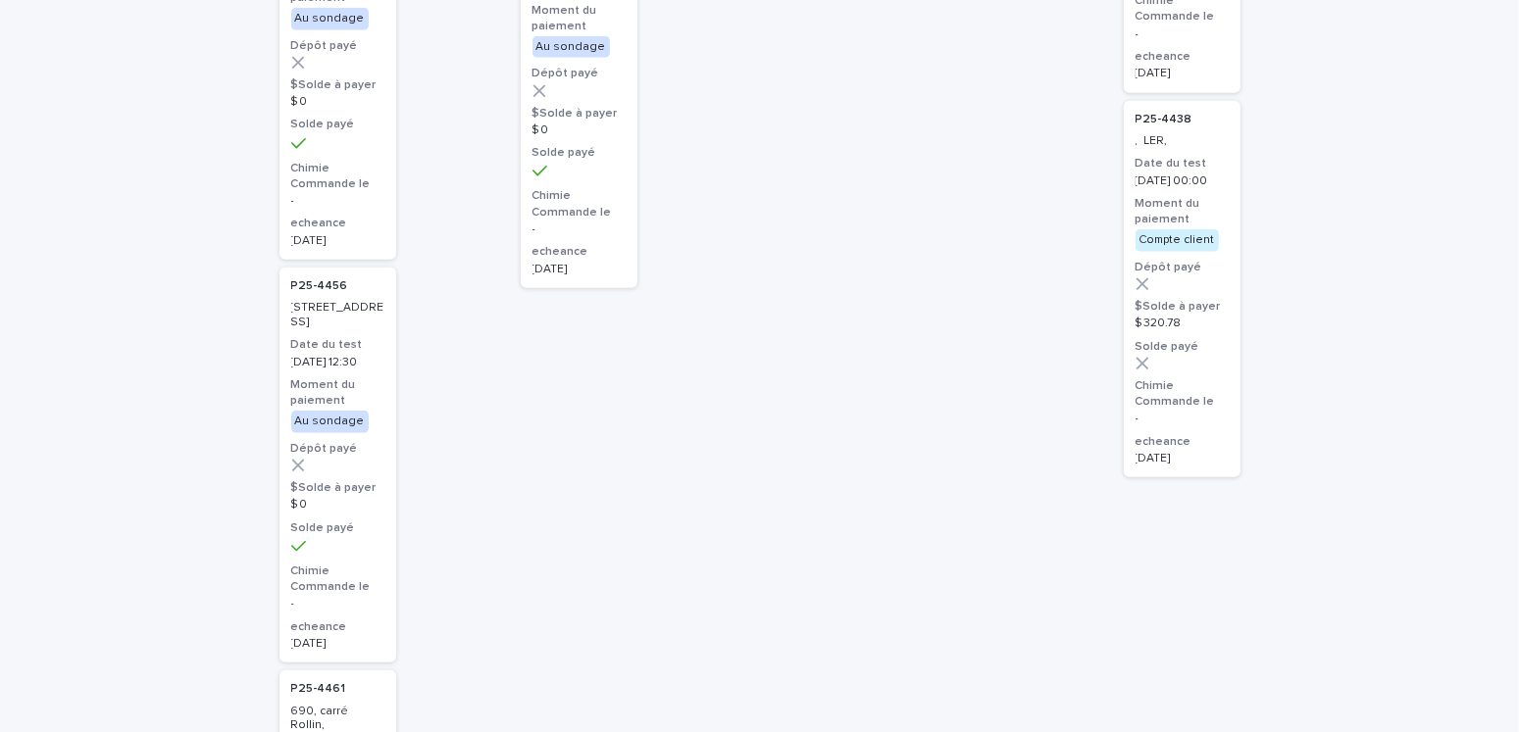
scroll to position [1961, 0]
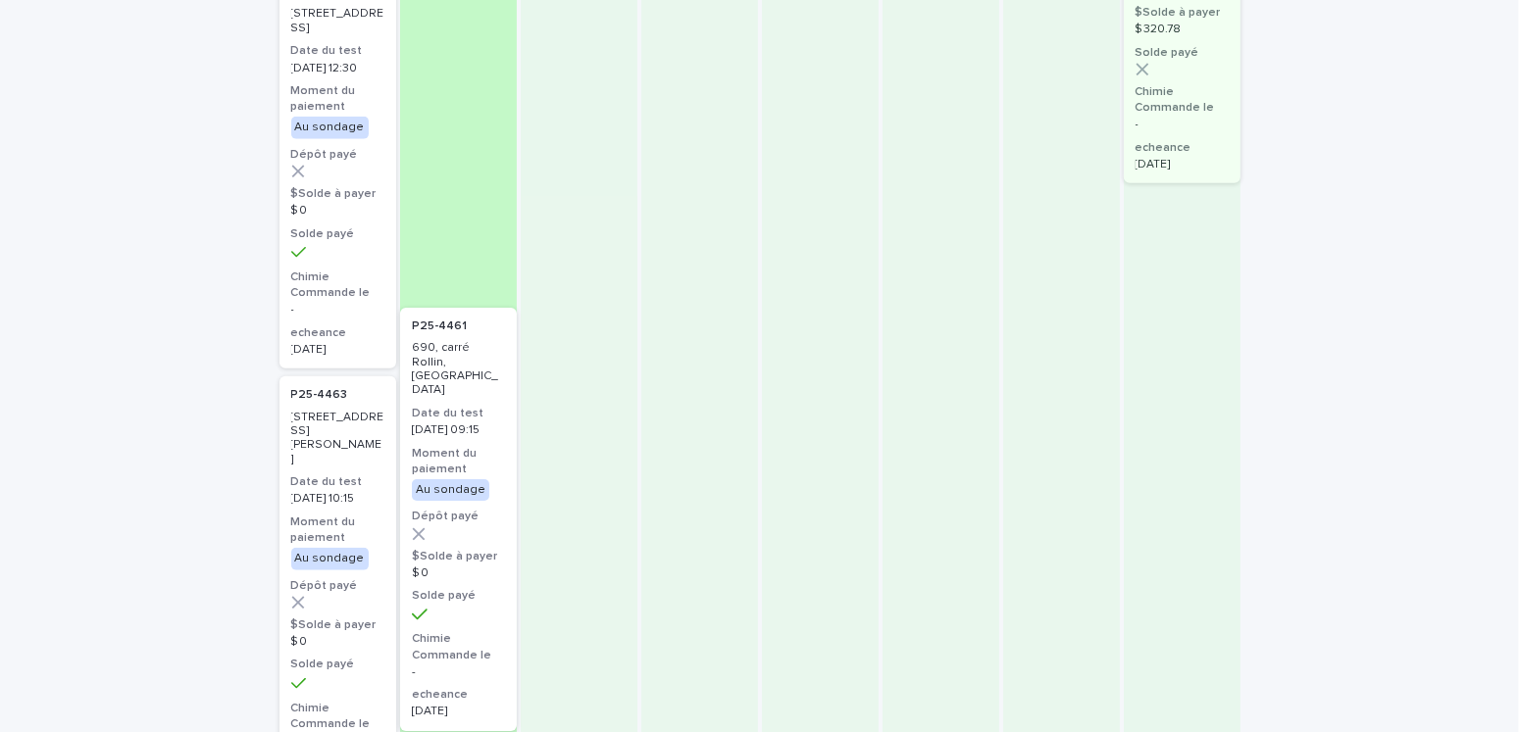
drag, startPoint x: 306, startPoint y: 464, endPoint x: 460, endPoint y: 439, distance: 155.8
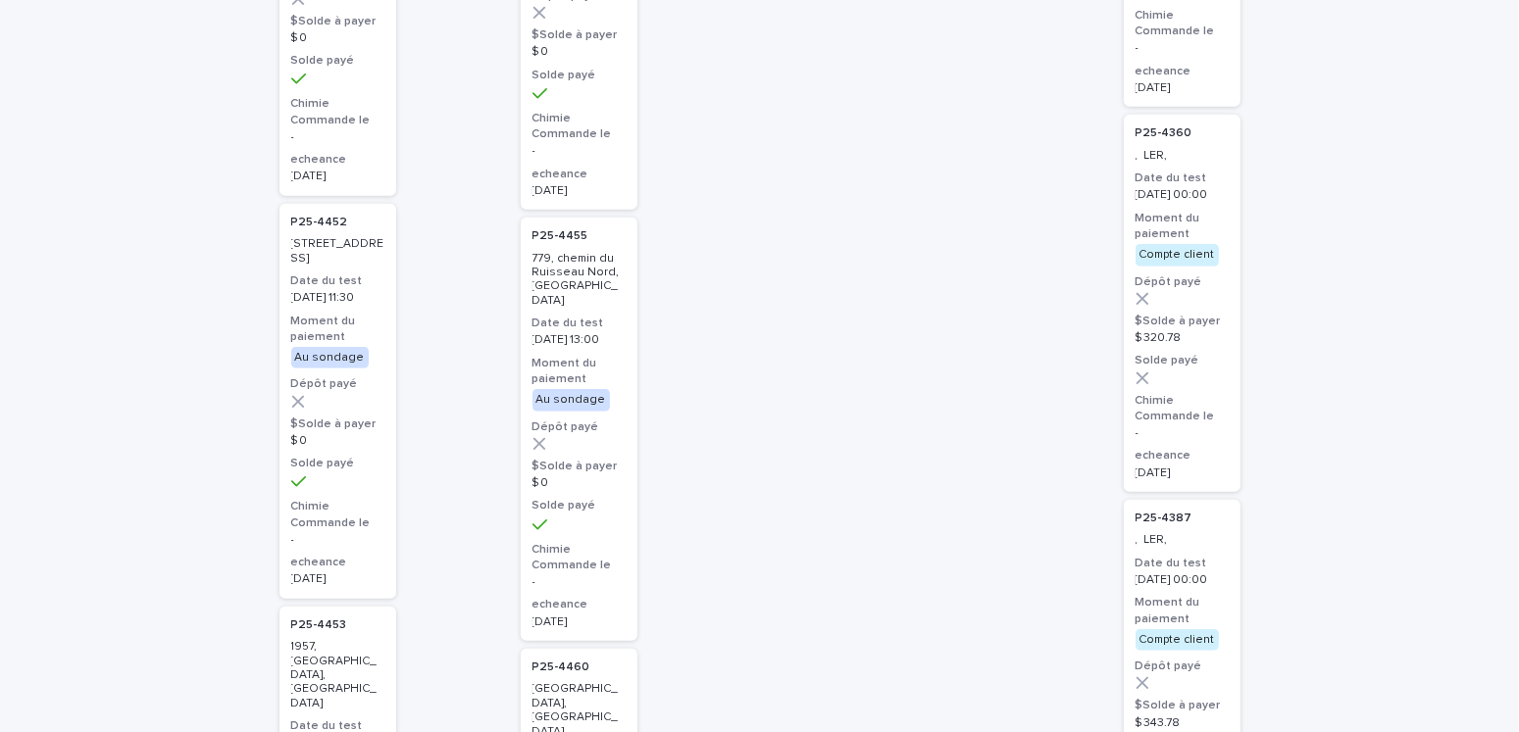
scroll to position [722, 0]
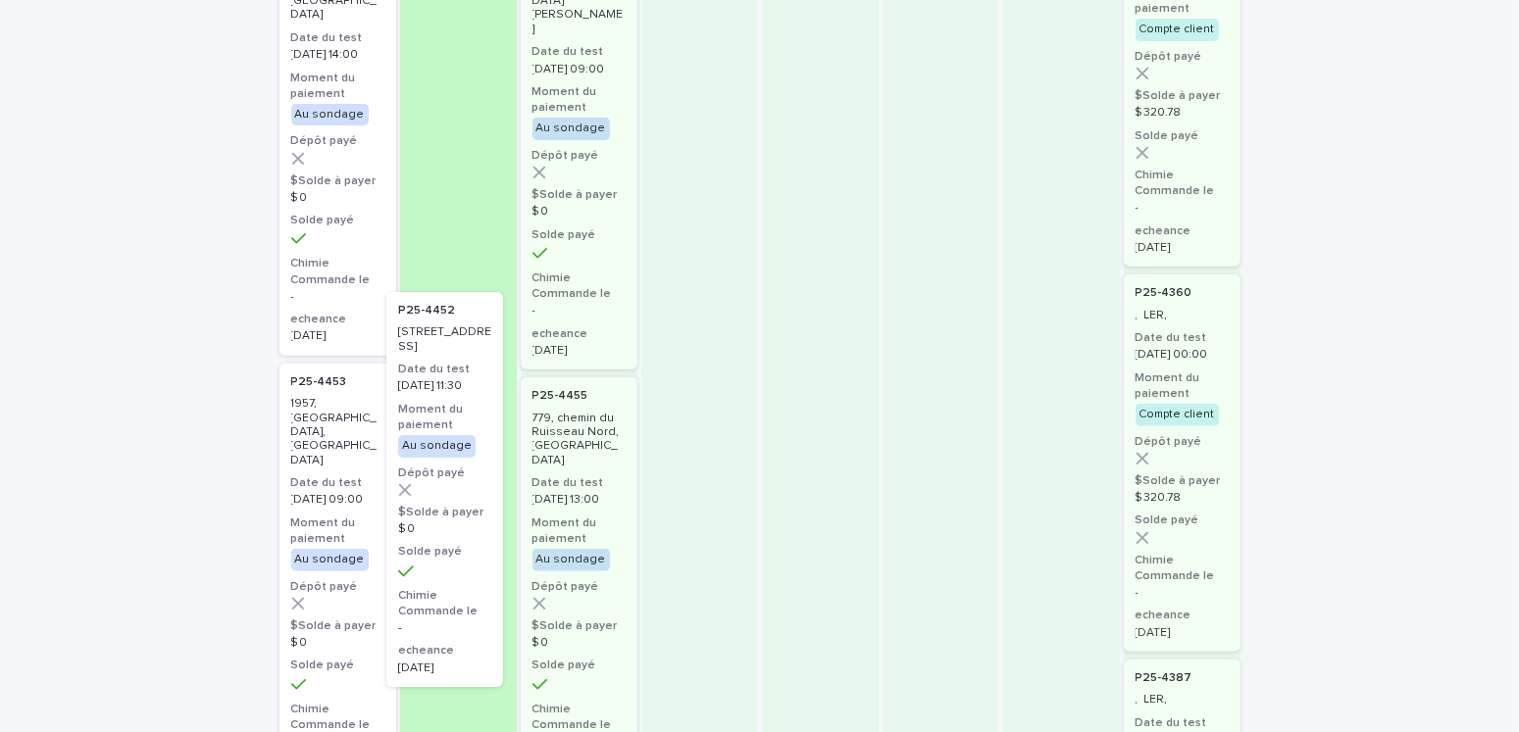
drag, startPoint x: 299, startPoint y: 353, endPoint x: 420, endPoint y: 320, distance: 125.1
click at [420, 320] on div "en attente 6 P25-4442 347, avenue Putney, Saint-Lambert Date du test 2025-10-10…" at bounding box center [759, 636] width 961 height 2405
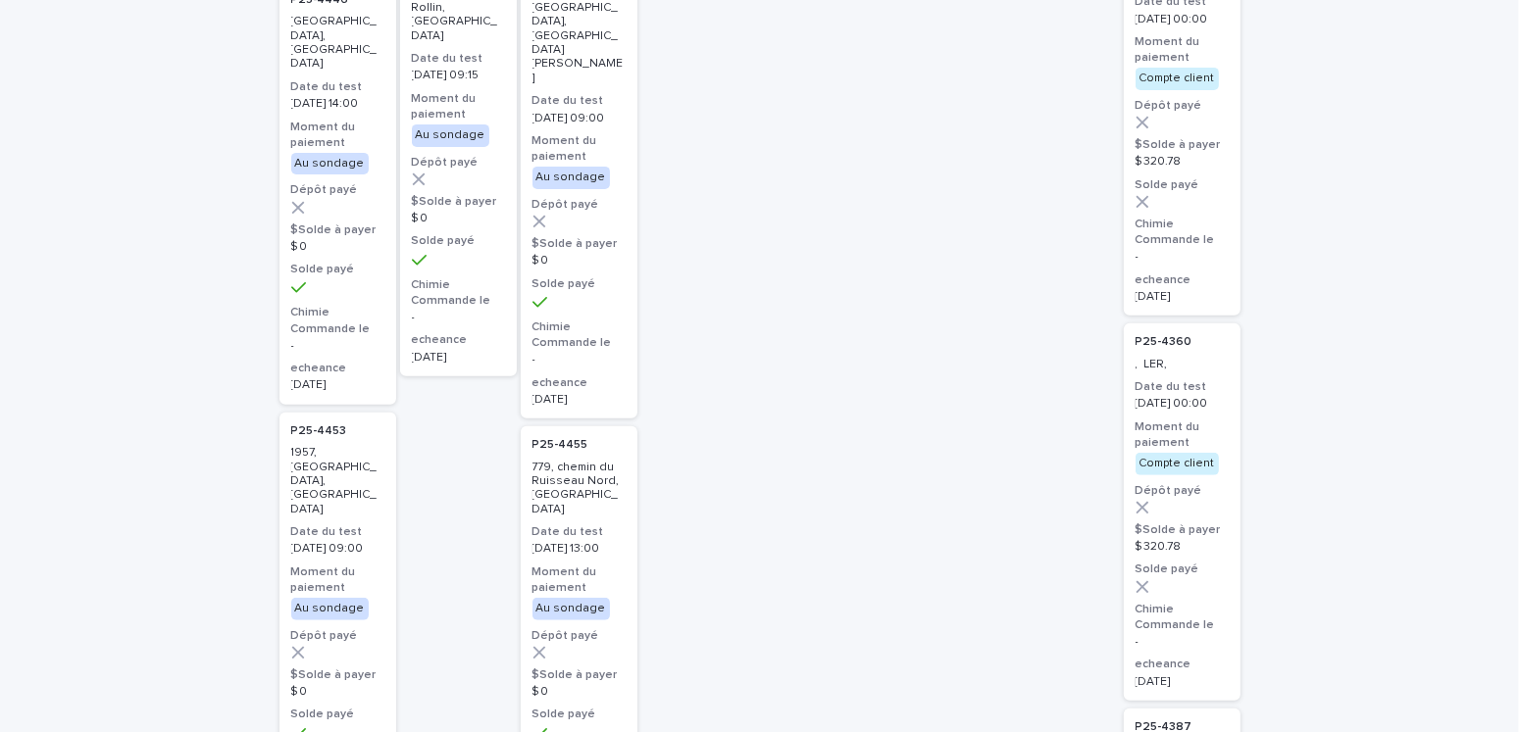
scroll to position [673, 0]
